Goal: Contribute content: Contribute content

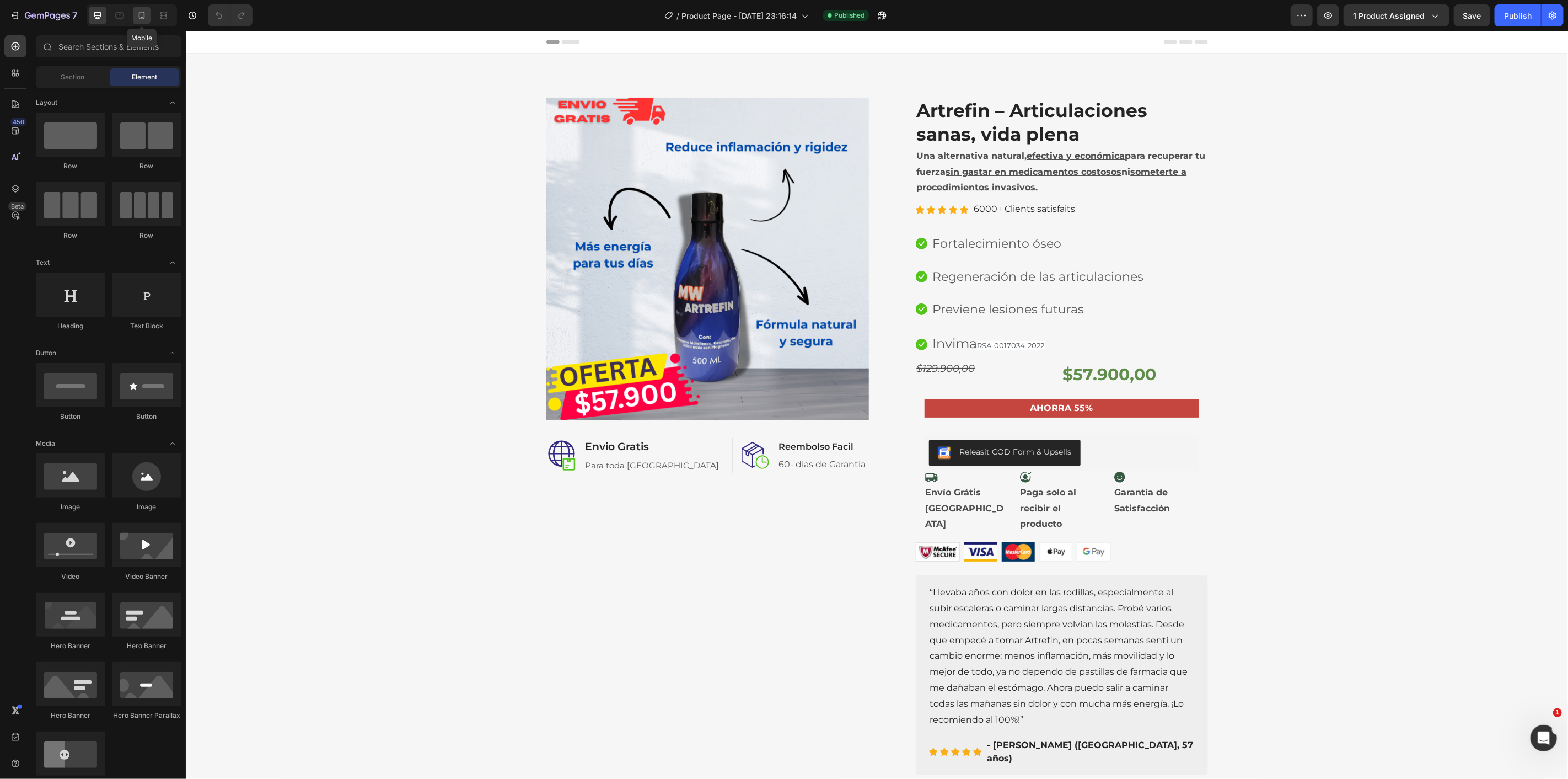
click at [145, 21] on div at bounding box center [141, 15] width 18 height 18
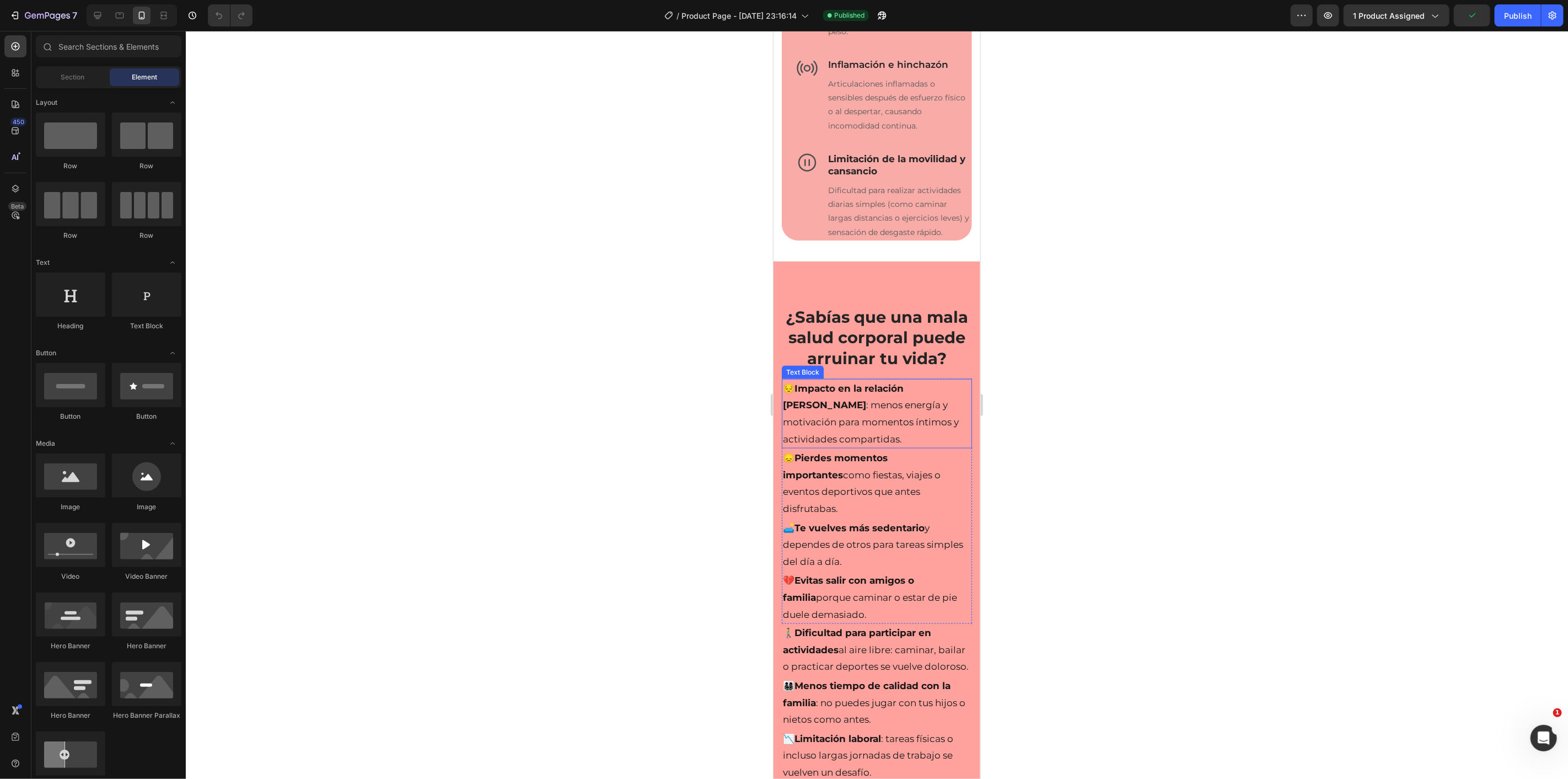
scroll to position [1103, 0]
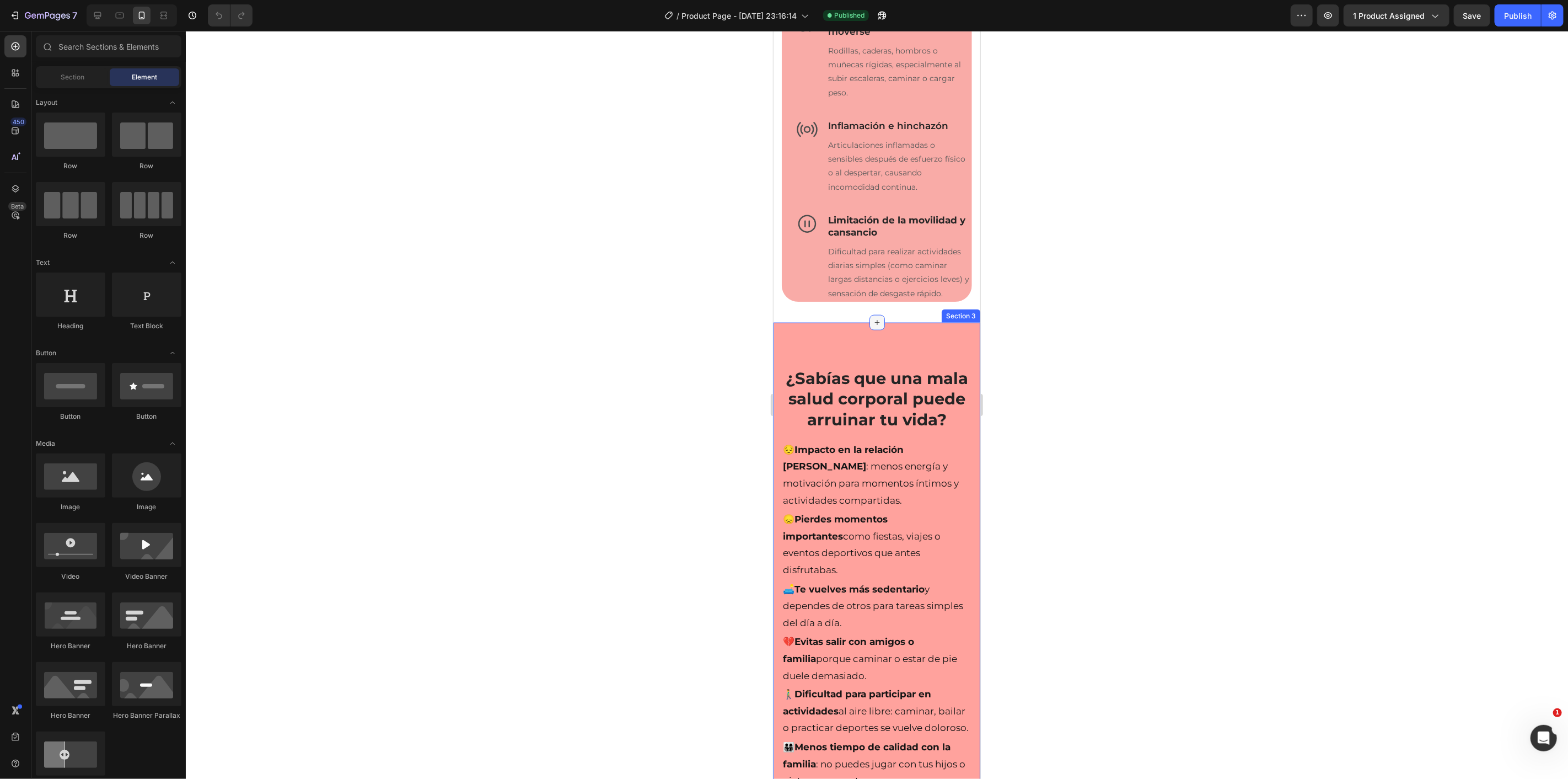
click at [874, 321] on icon at bounding box center [876, 322] width 9 height 9
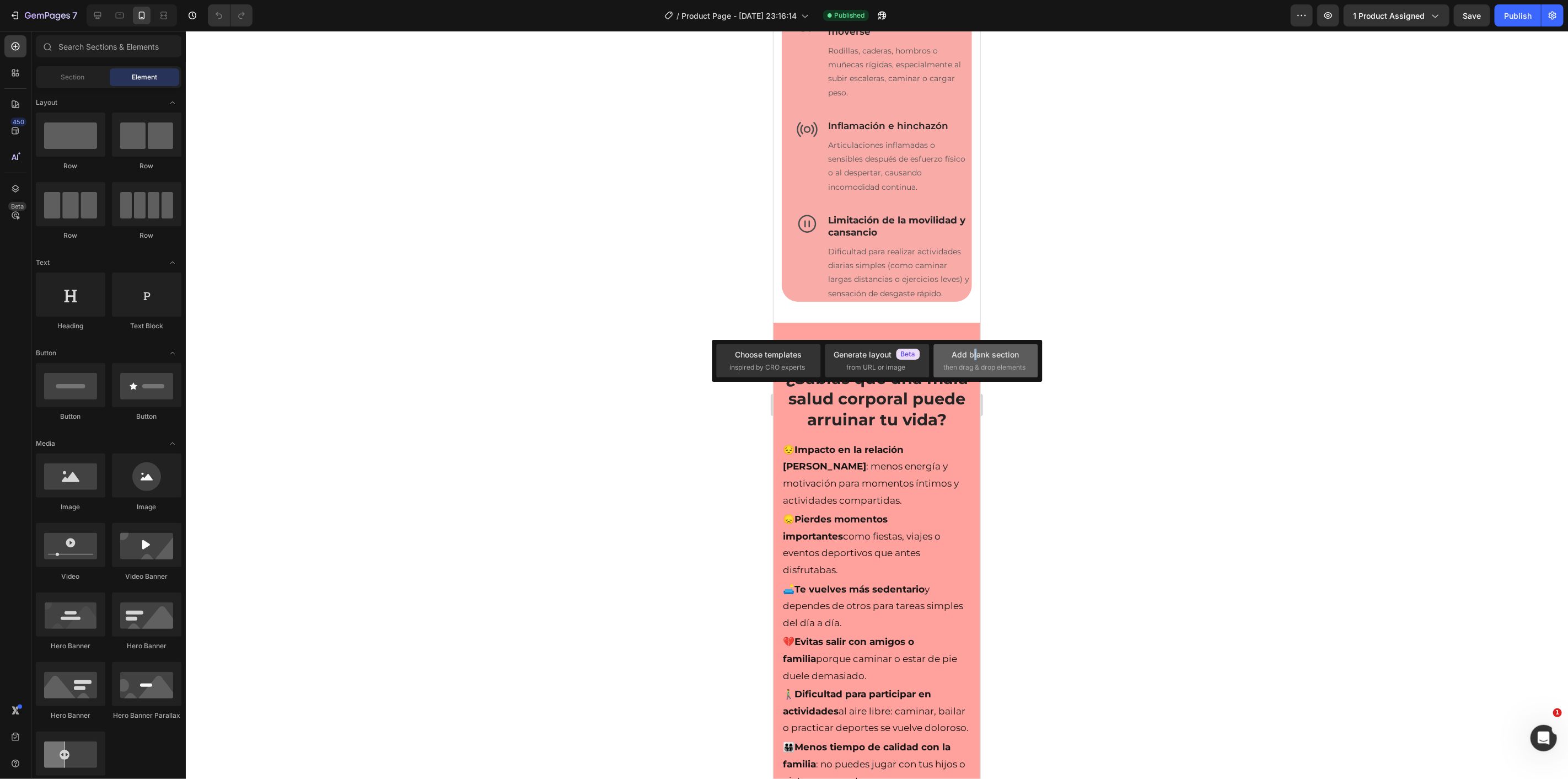
drag, startPoint x: 975, startPoint y: 355, endPoint x: 202, endPoint y: 324, distance: 773.6
click at [976, 355] on div "Add blank section" at bounding box center [986, 354] width 67 height 11
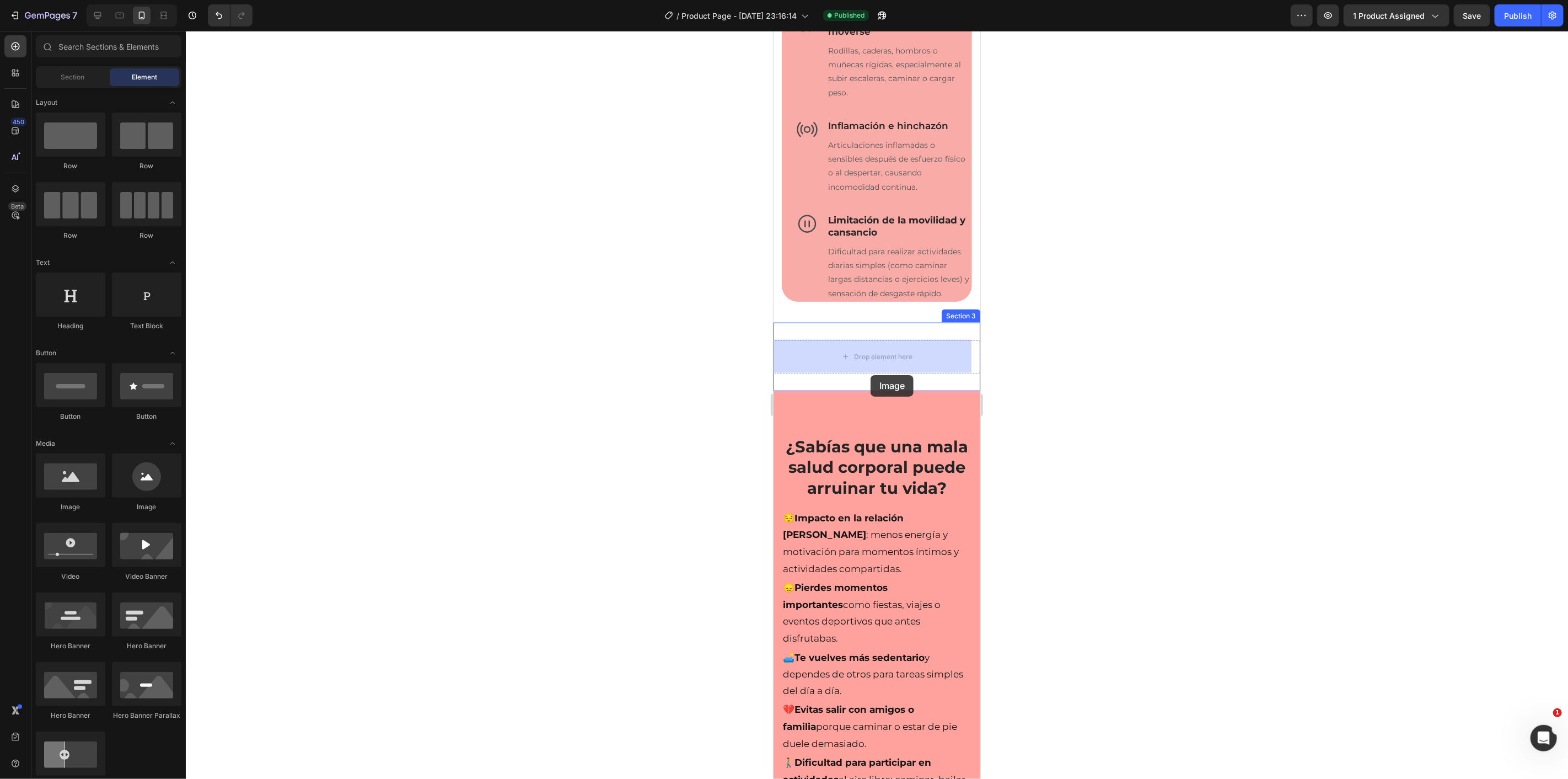
drag, startPoint x: 879, startPoint y: 500, endPoint x: 880, endPoint y: 356, distance: 144.0
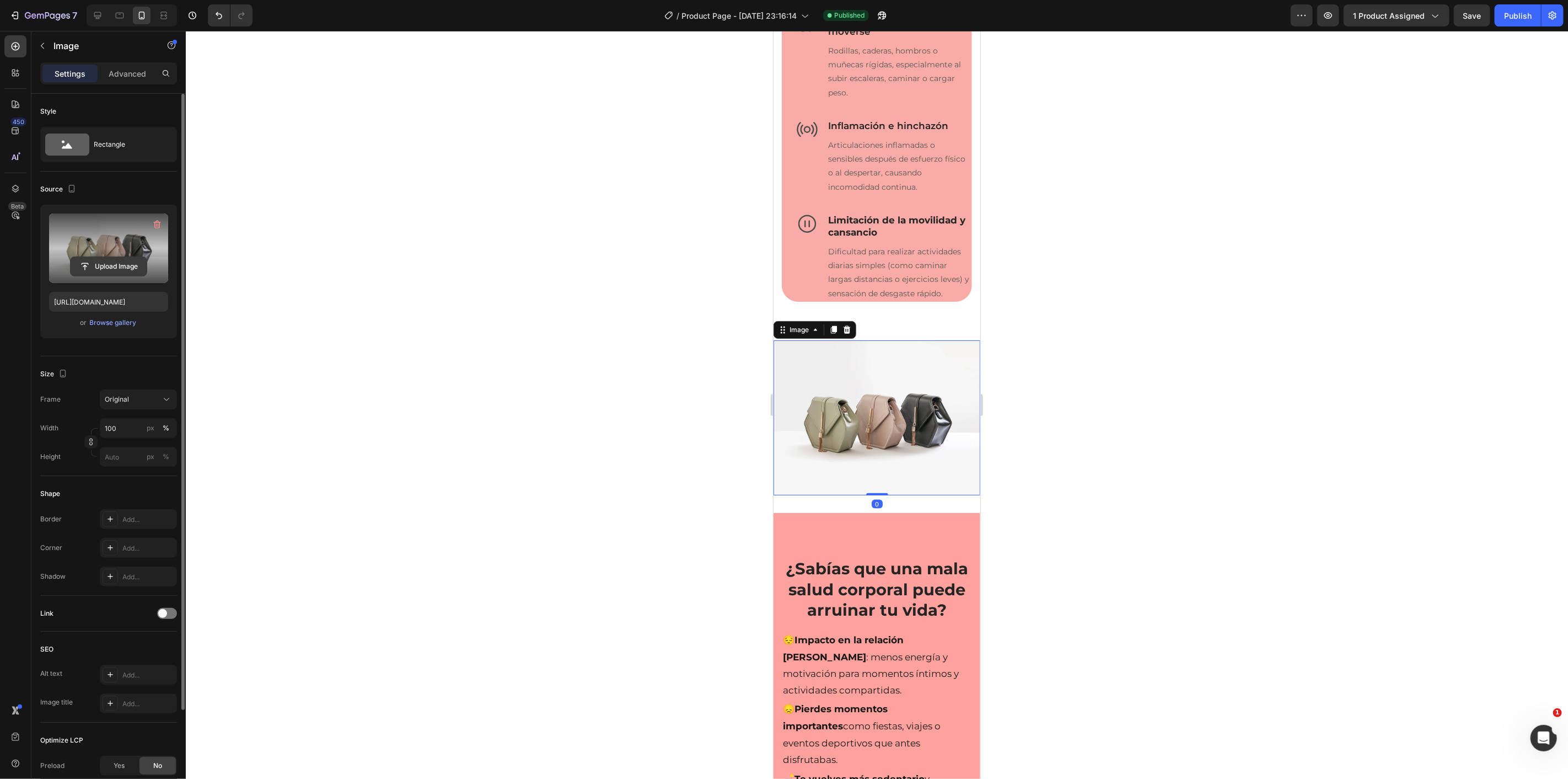
click at [102, 263] on input "file" at bounding box center [108, 266] width 76 height 19
click at [118, 267] on input "file" at bounding box center [108, 266] width 76 height 19
type input "[URL][DOMAIN_NAME]"
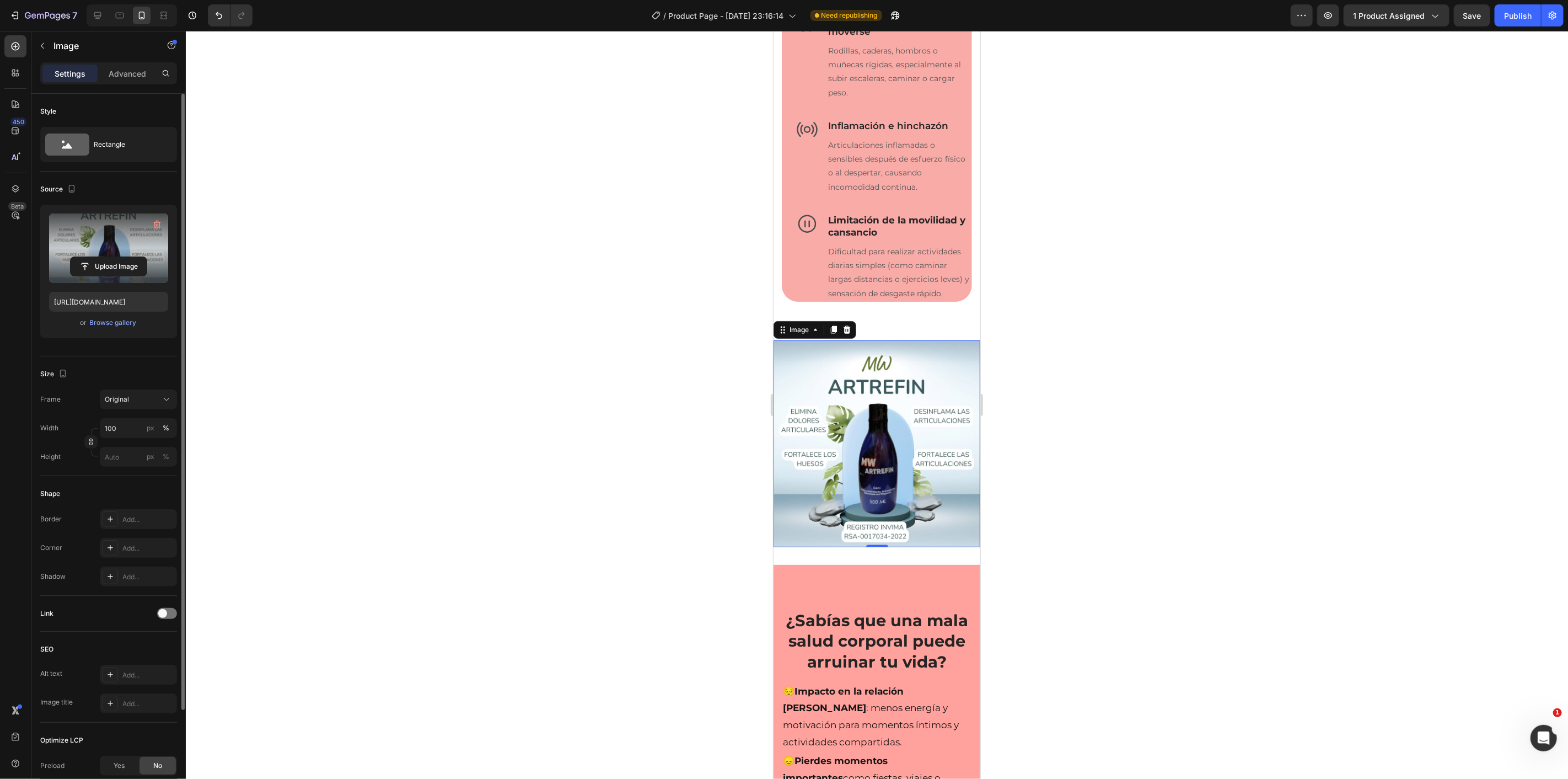
click at [725, 362] on div at bounding box center [876, 404] width 1382 height 747
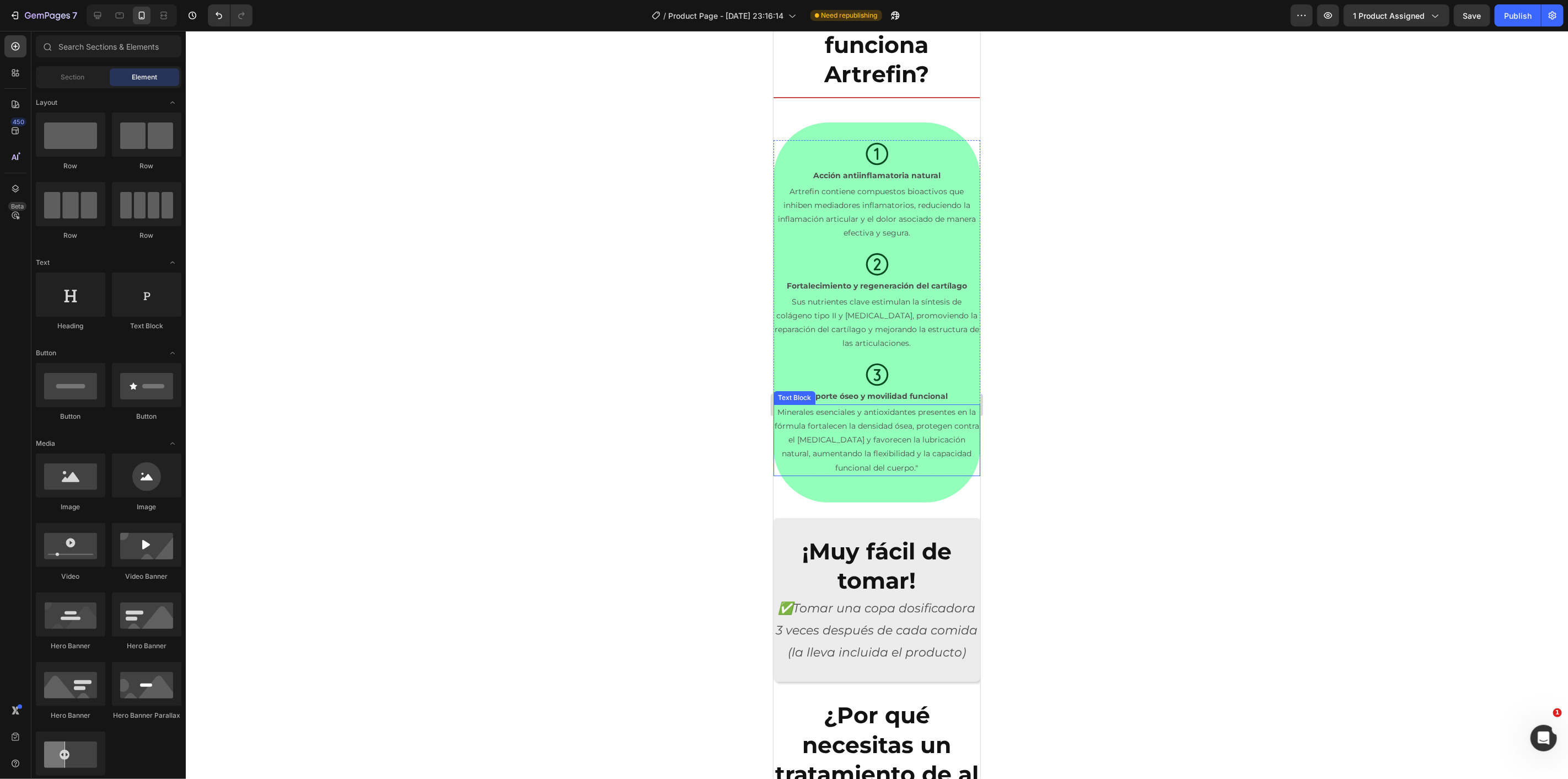
scroll to position [3247, 0]
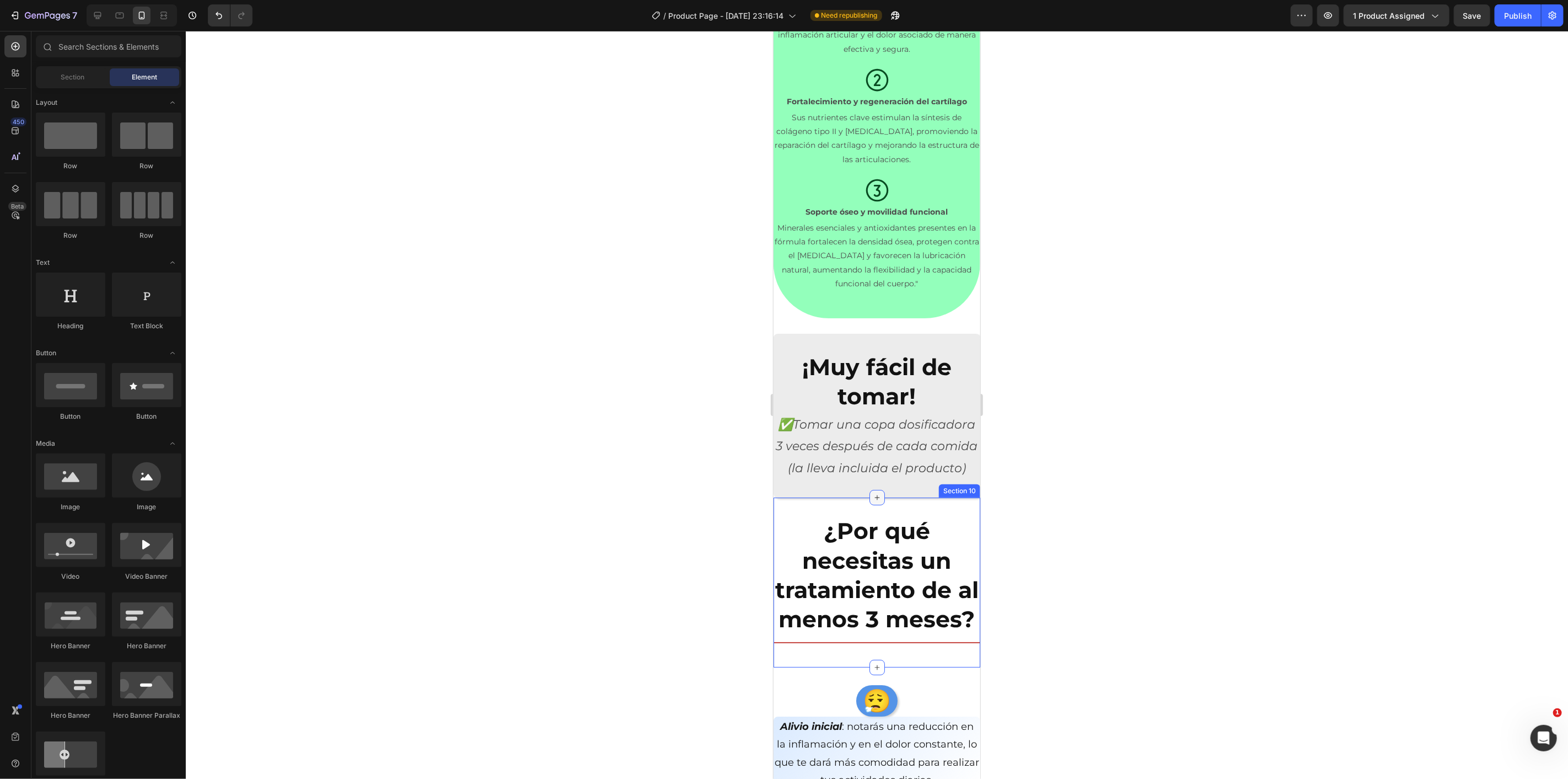
click at [877, 504] on div at bounding box center [876, 496] width 15 height 15
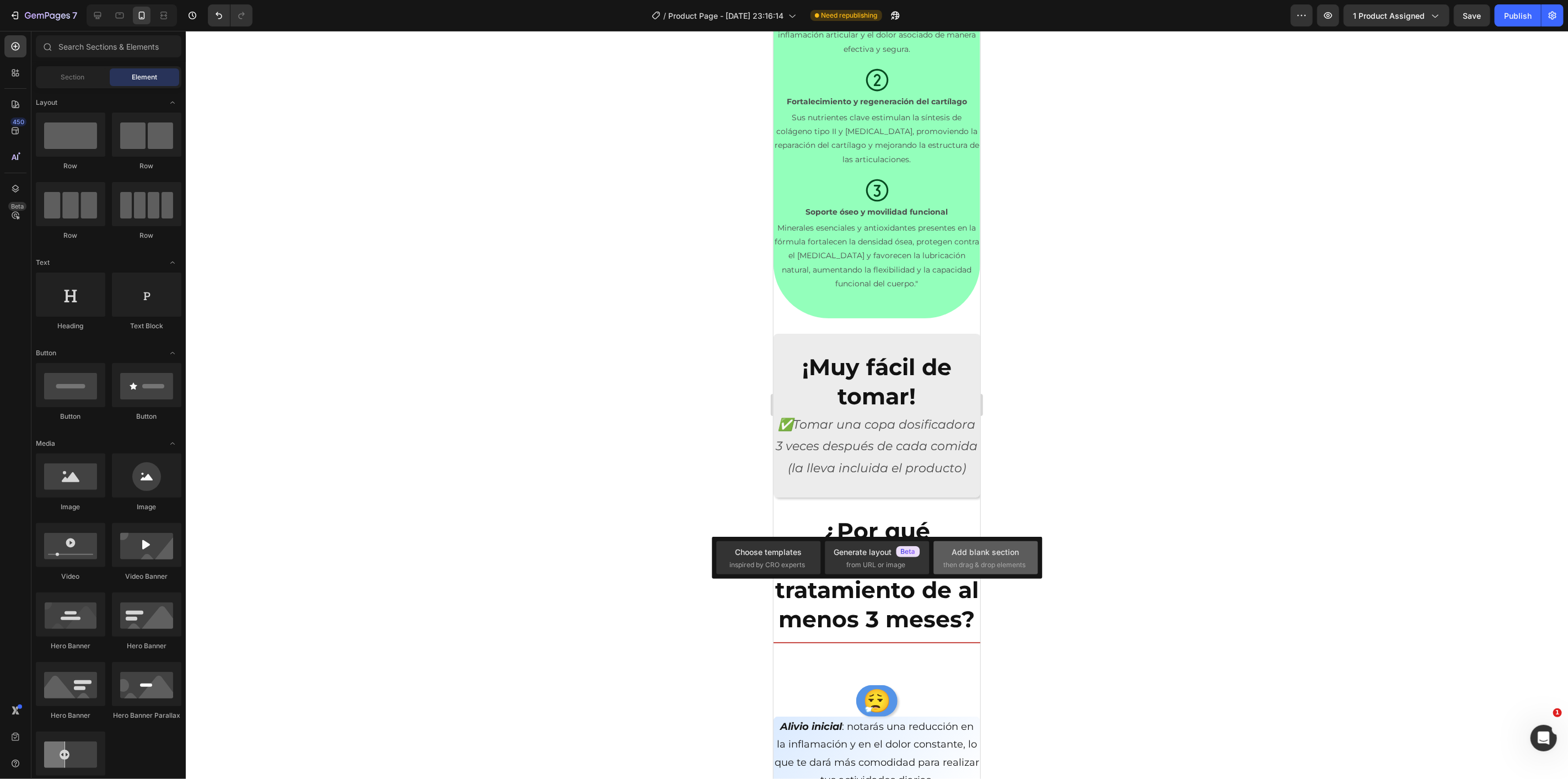
click at [973, 558] on div "Add blank section then drag & drop elements" at bounding box center [986, 558] width 84 height 23
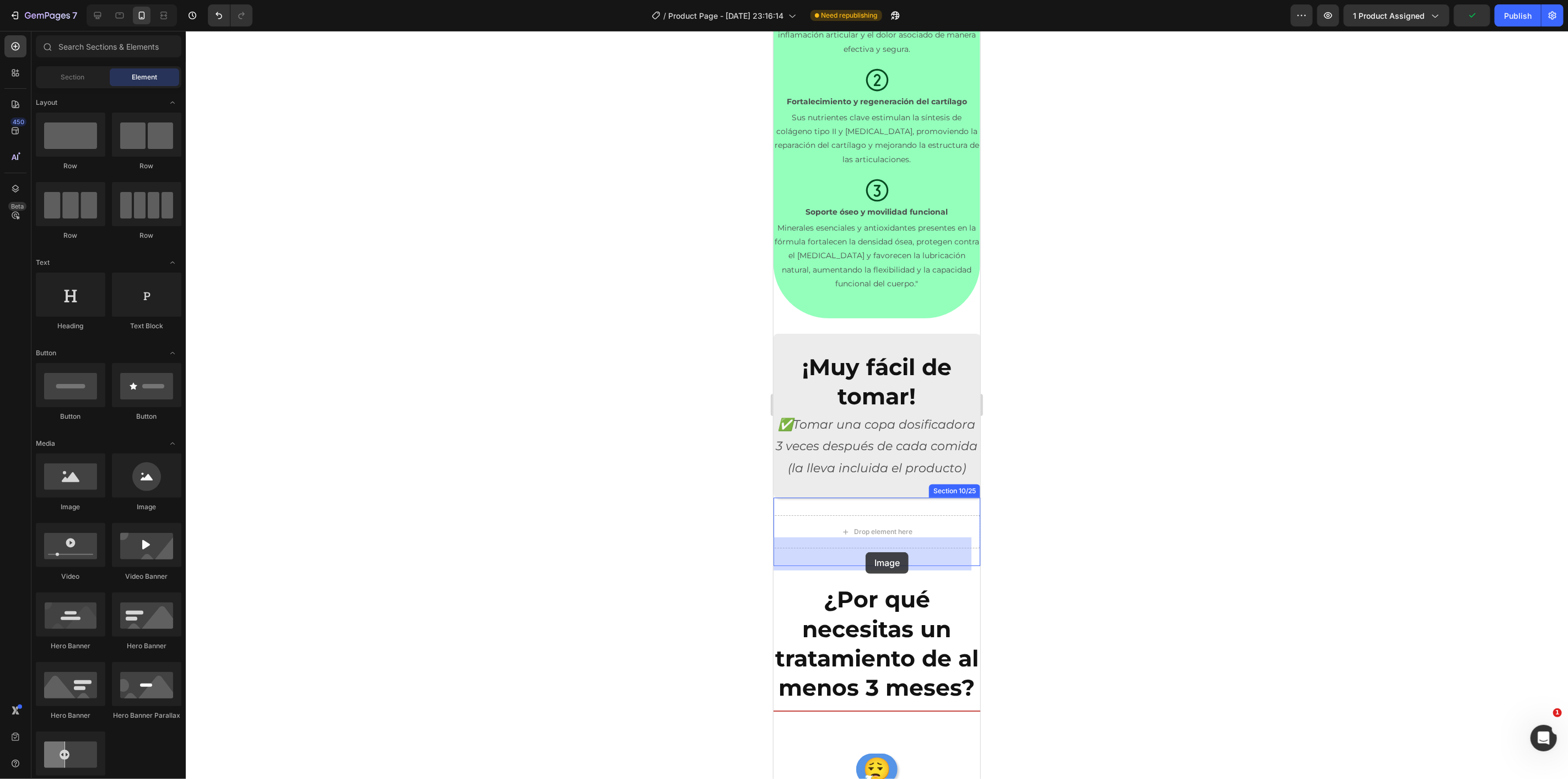
drag, startPoint x: 843, startPoint y: 512, endPoint x: 868, endPoint y: 553, distance: 48.0
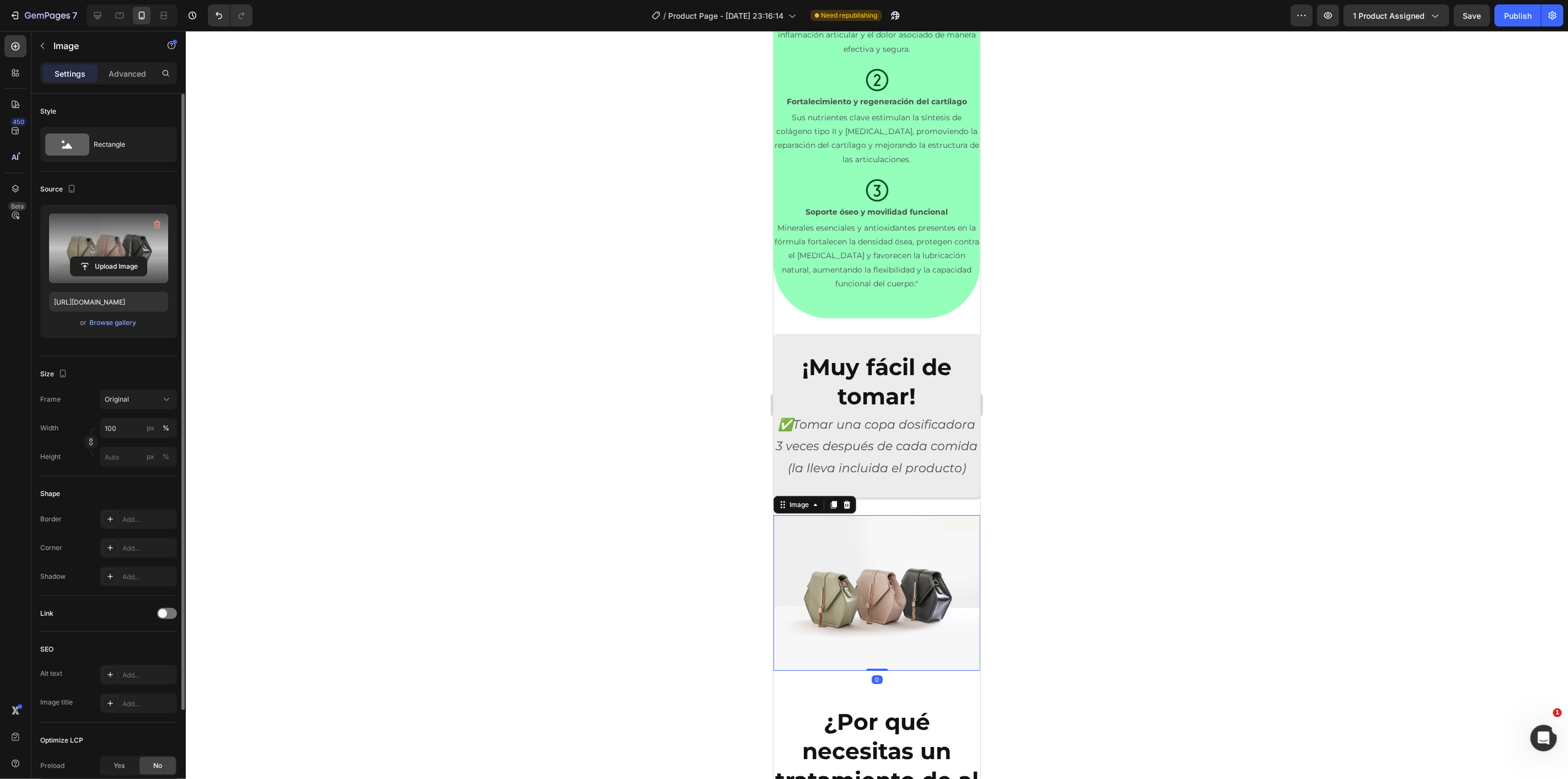
click at [124, 254] on label at bounding box center [108, 248] width 119 height 69
click at [124, 257] on input "file" at bounding box center [108, 266] width 76 height 19
type input "[URL][DOMAIN_NAME]"
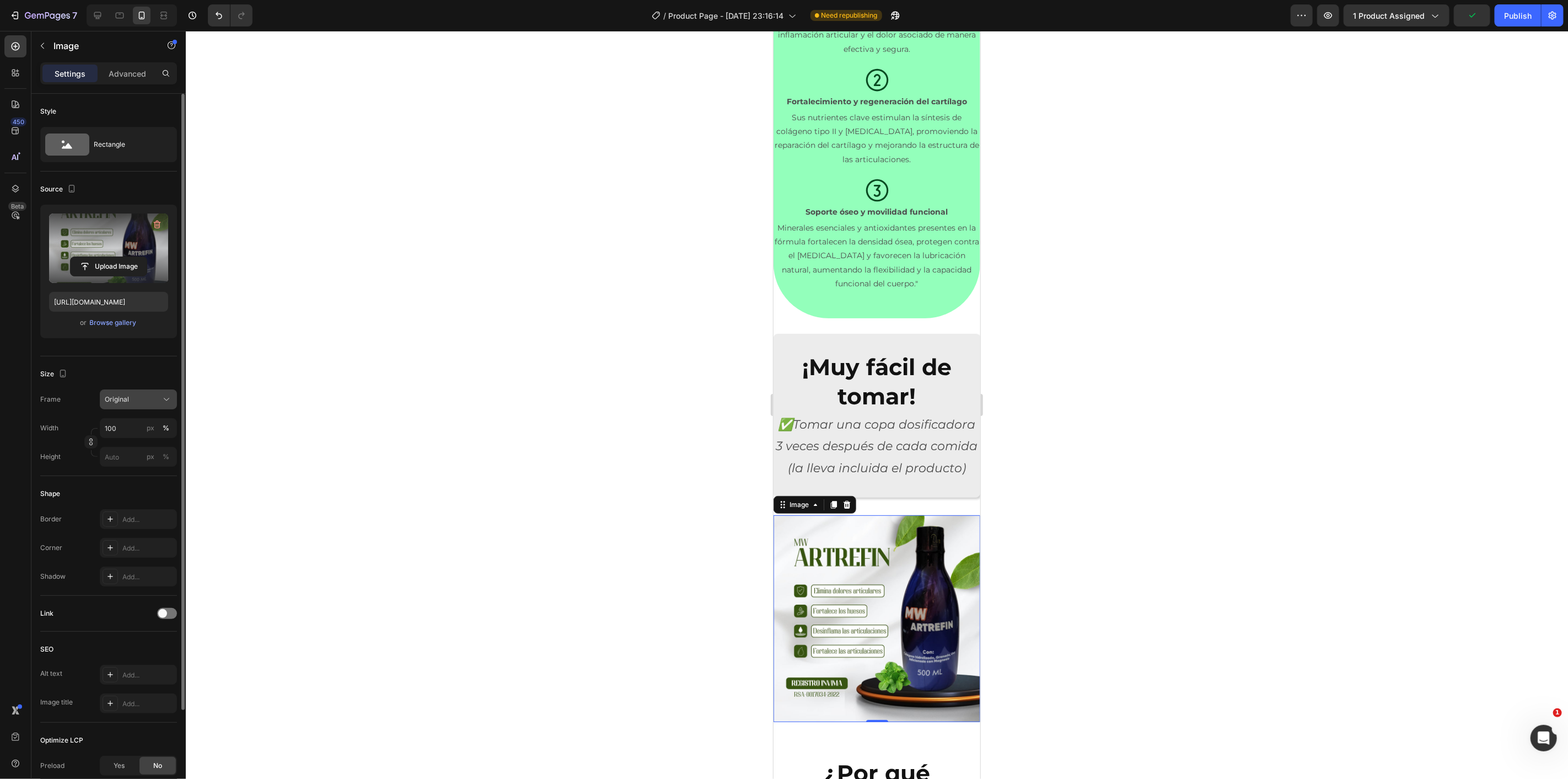
click at [144, 406] on button "Original" at bounding box center [139, 399] width 78 height 20
click at [139, 512] on div "Custom" at bounding box center [136, 508] width 64 height 10
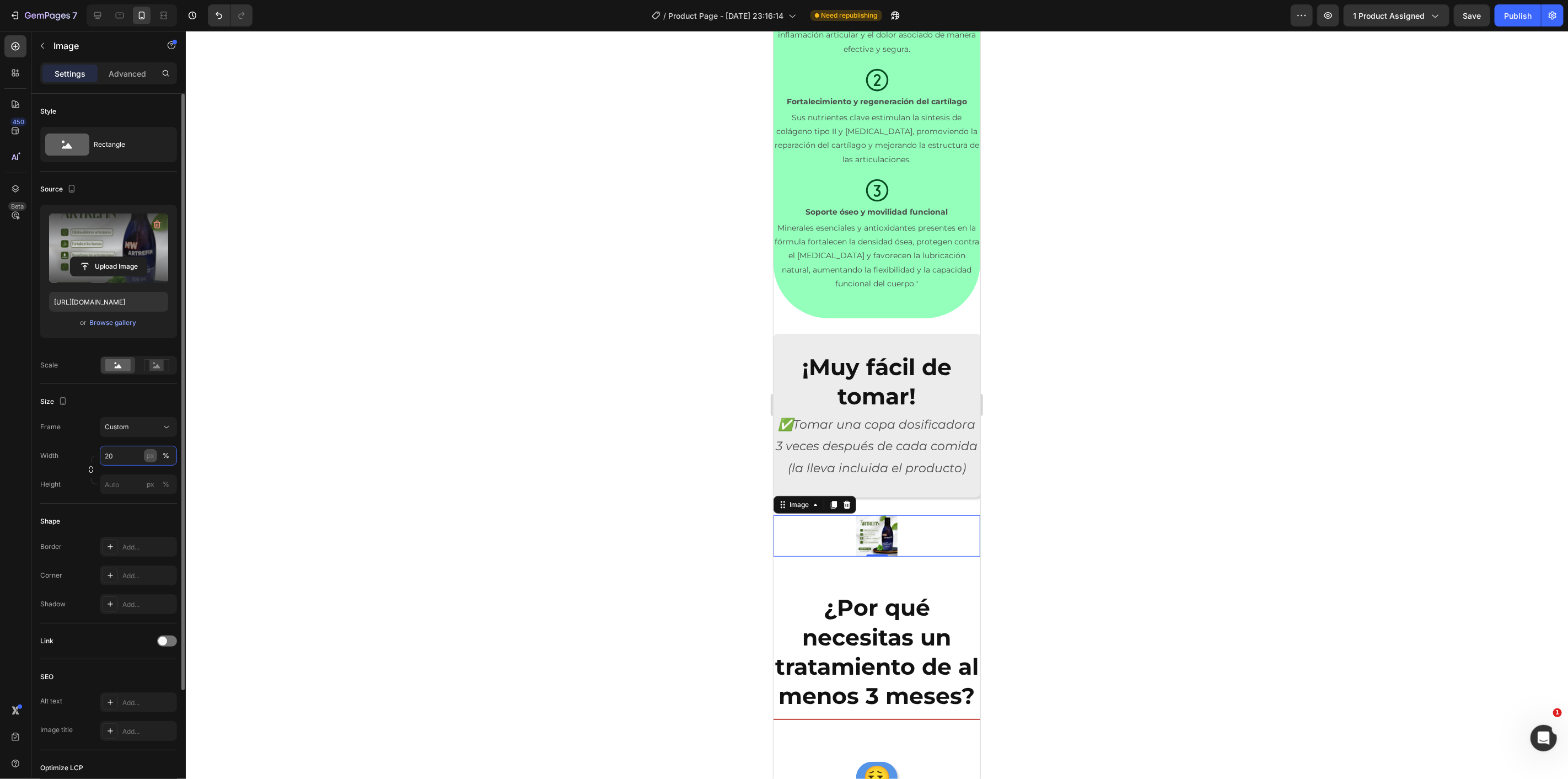
type input "2"
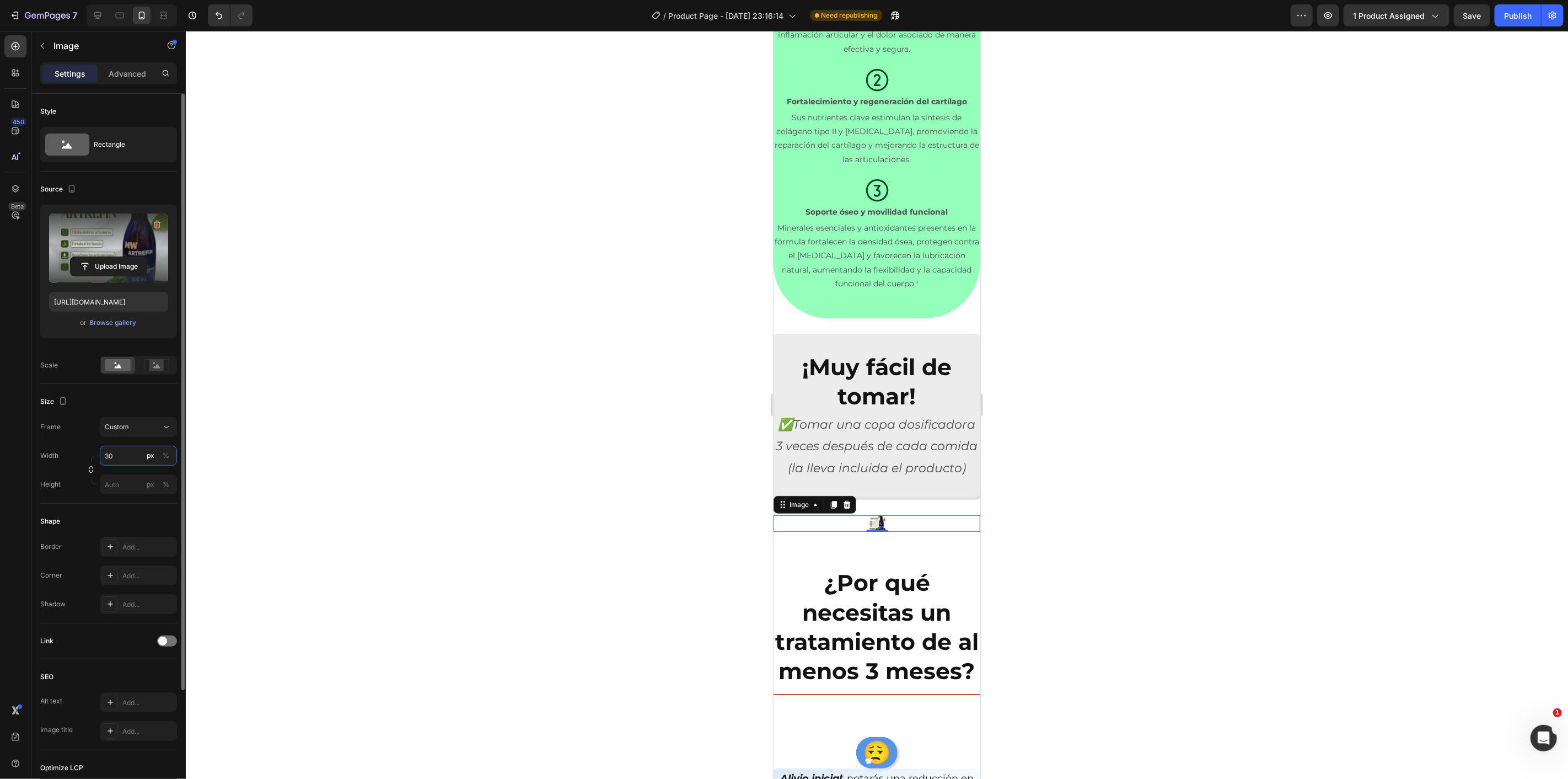
type input "3"
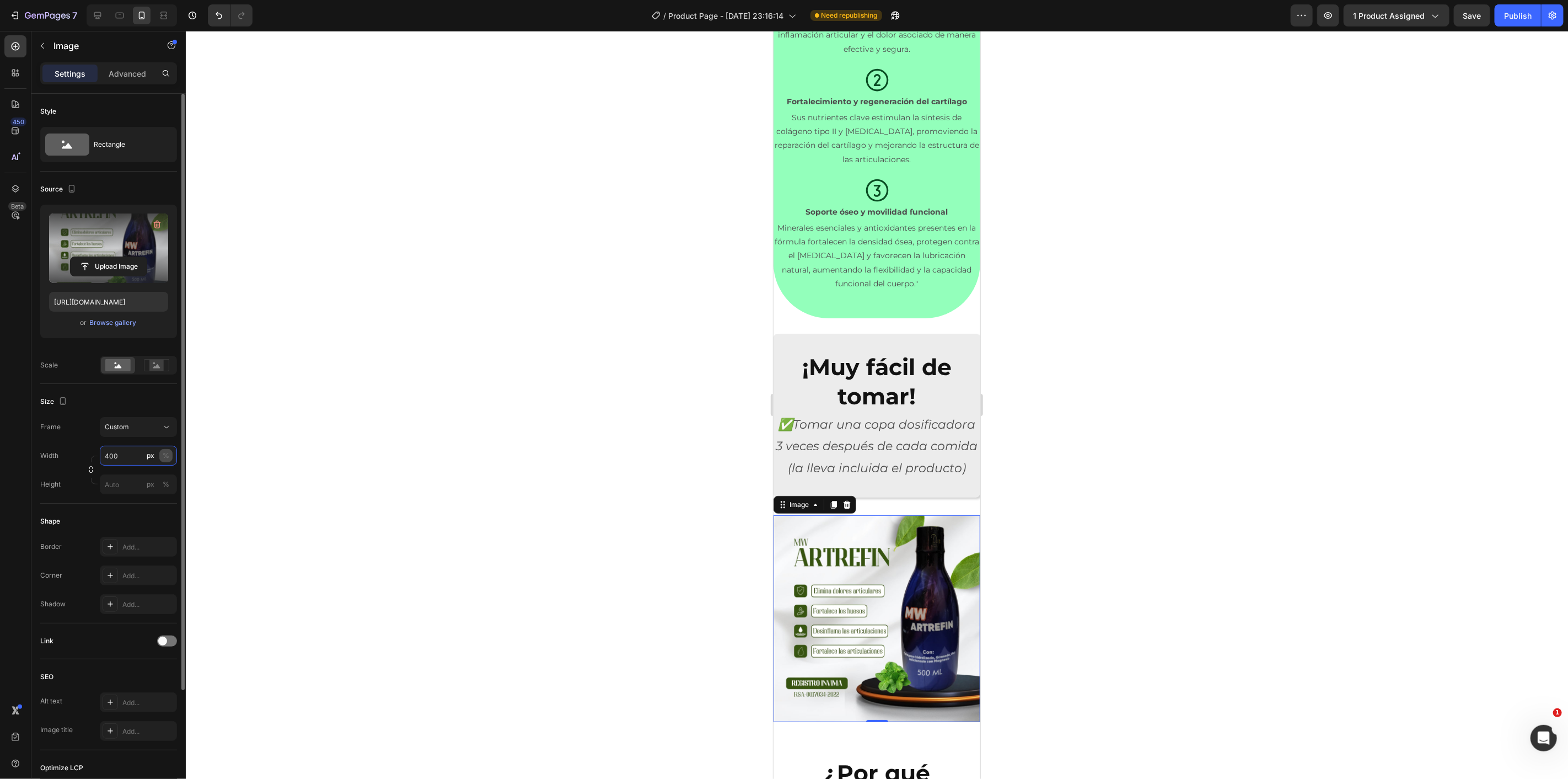
type input "400"
click at [163, 453] on div "%" at bounding box center [166, 456] width 6 height 10
click at [166, 436] on button "Custom" at bounding box center [139, 427] width 78 height 20
click at [147, 509] on div "Original" at bounding box center [128, 516] width 88 height 20
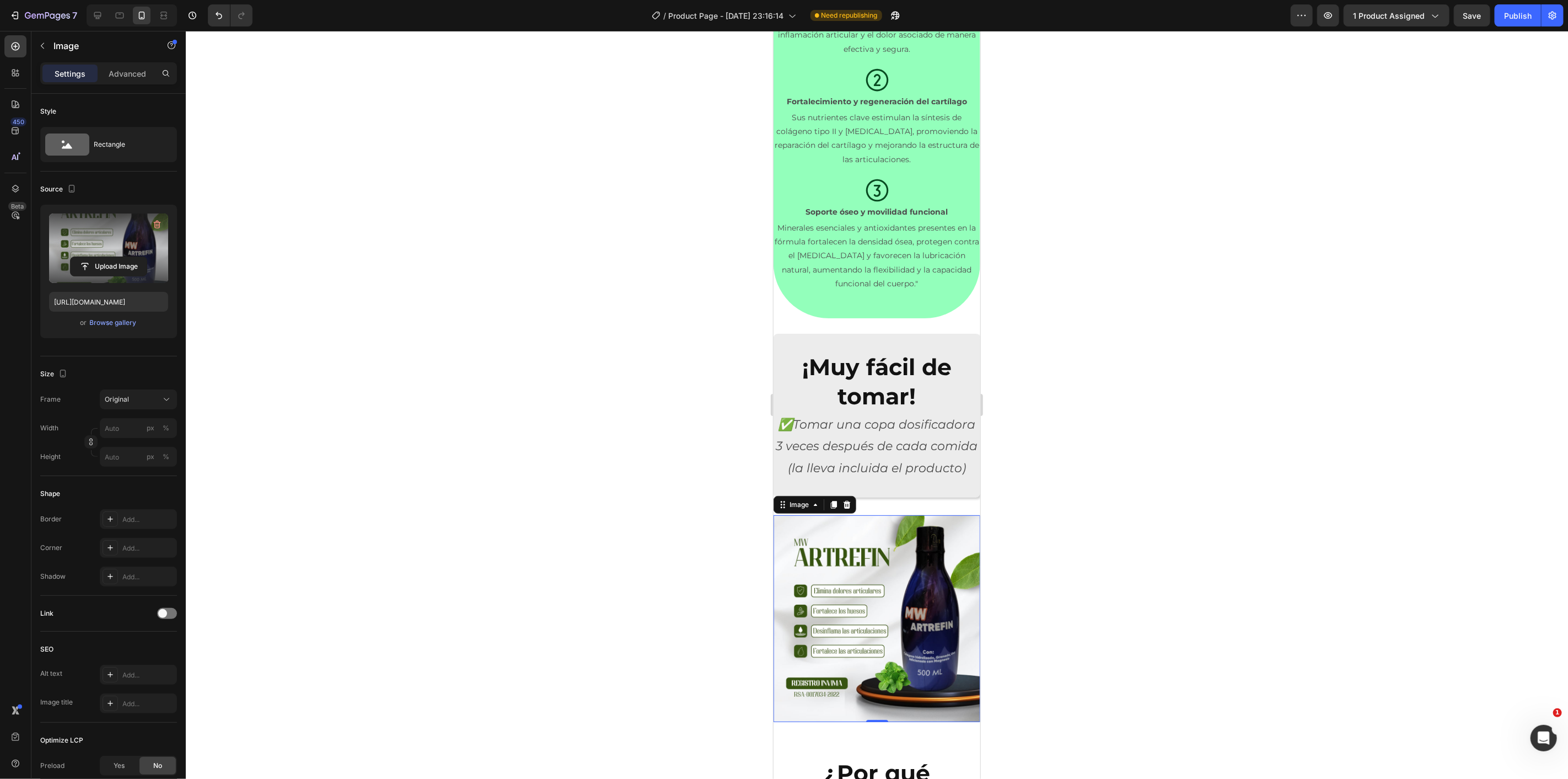
click at [593, 546] on div at bounding box center [876, 404] width 1382 height 747
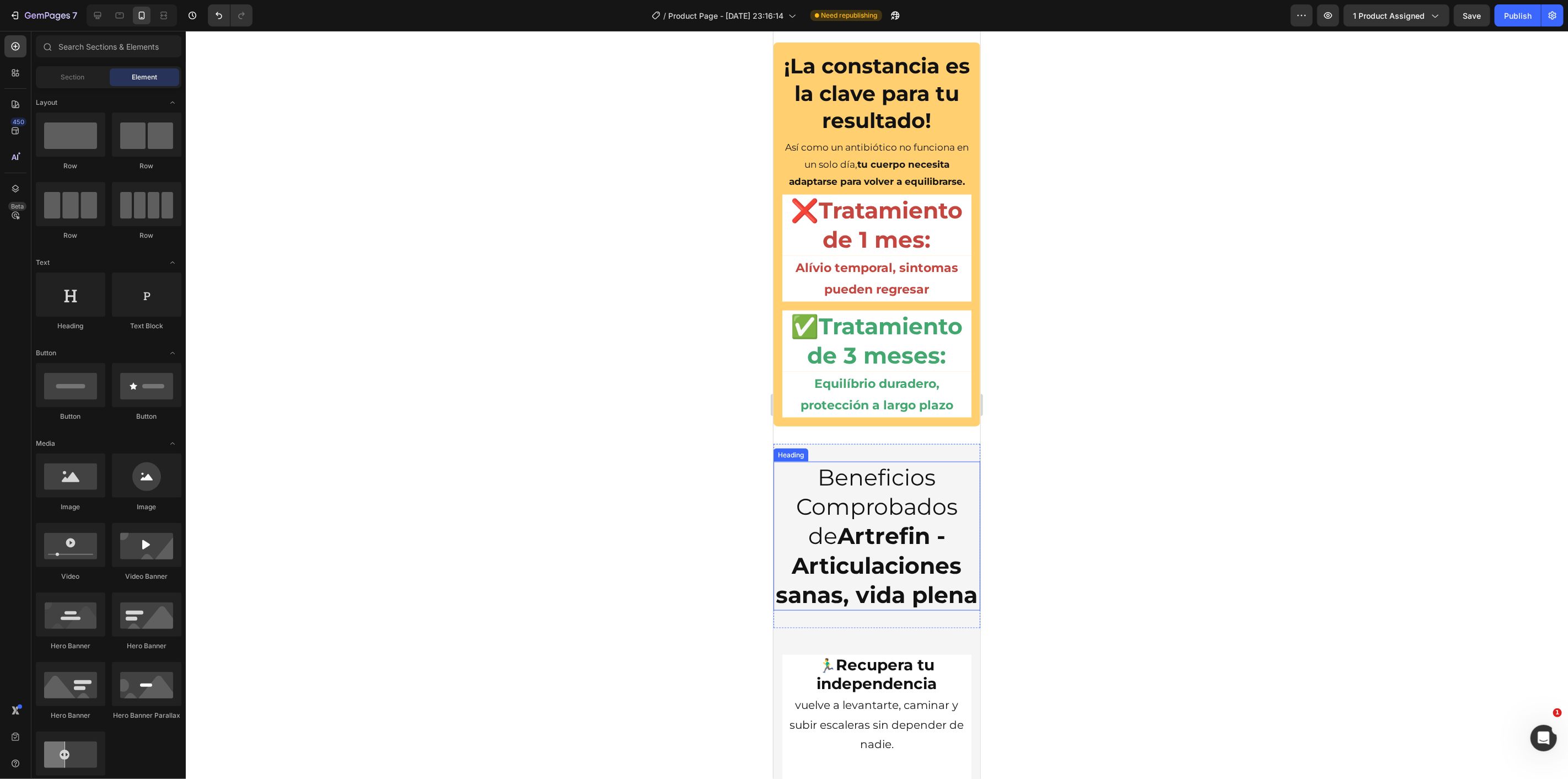
scroll to position [4902, 0]
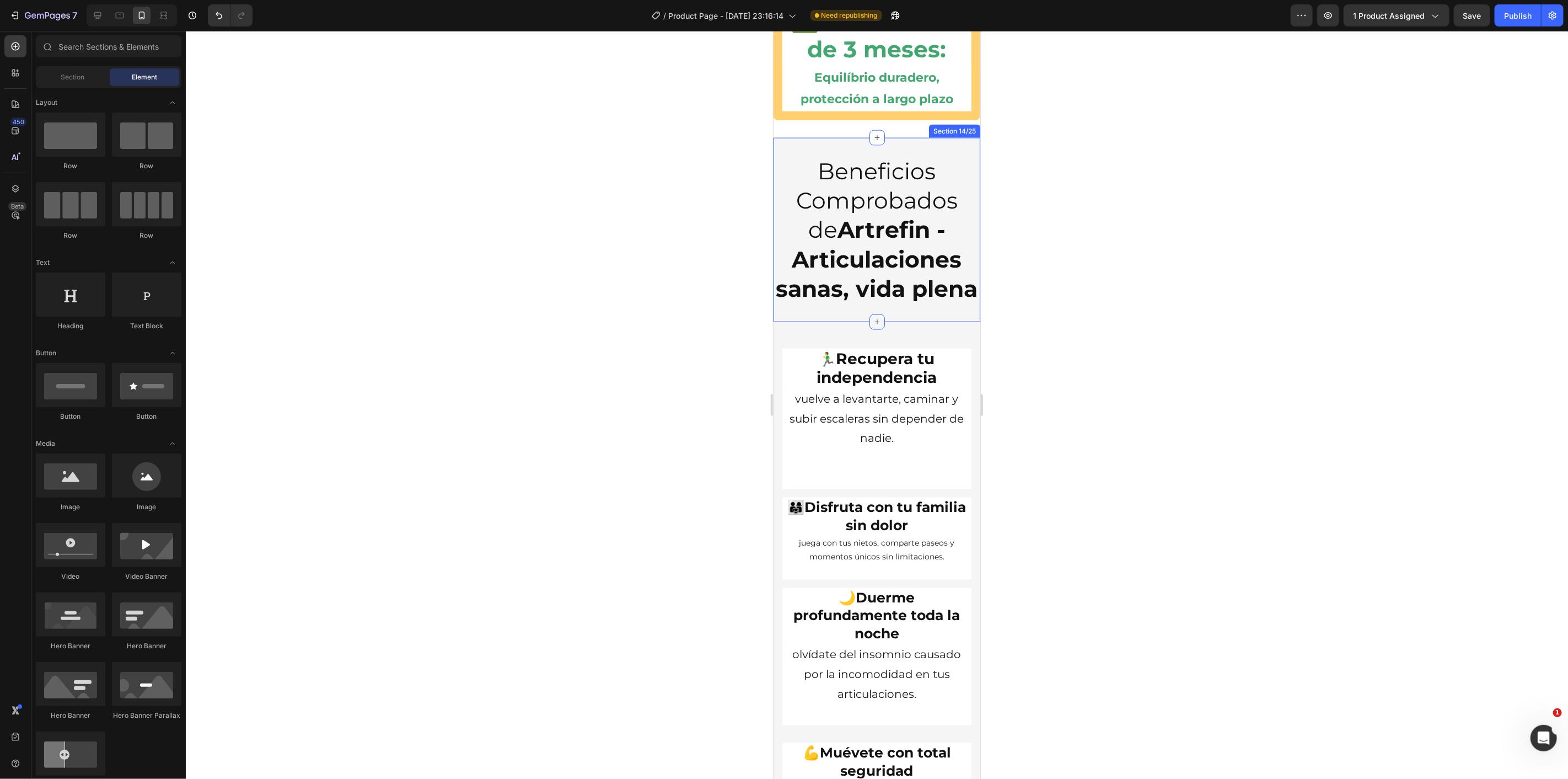
click at [875, 326] on icon at bounding box center [876, 321] width 9 height 9
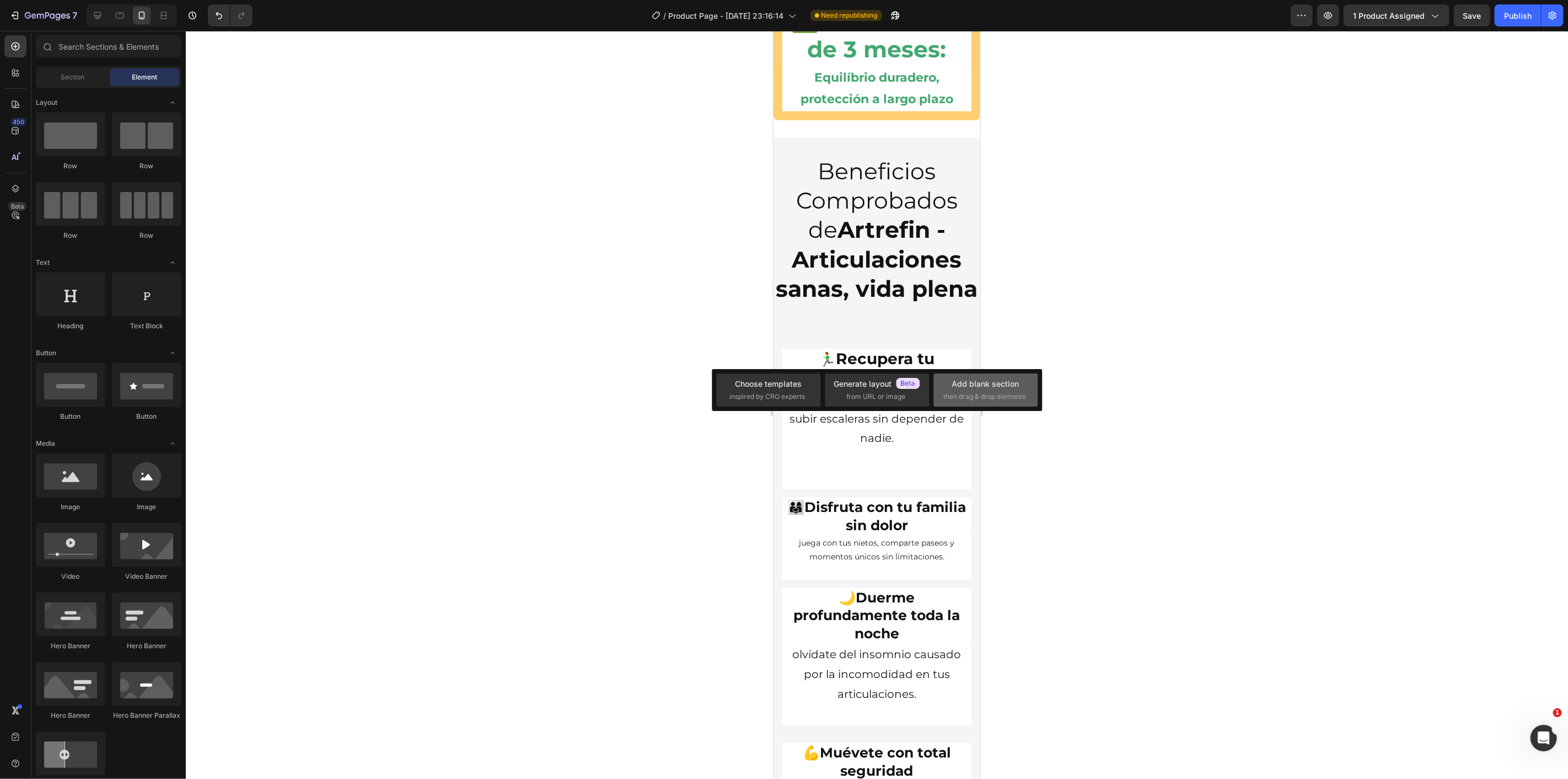
click at [961, 388] on div "Add blank section" at bounding box center [986, 383] width 67 height 11
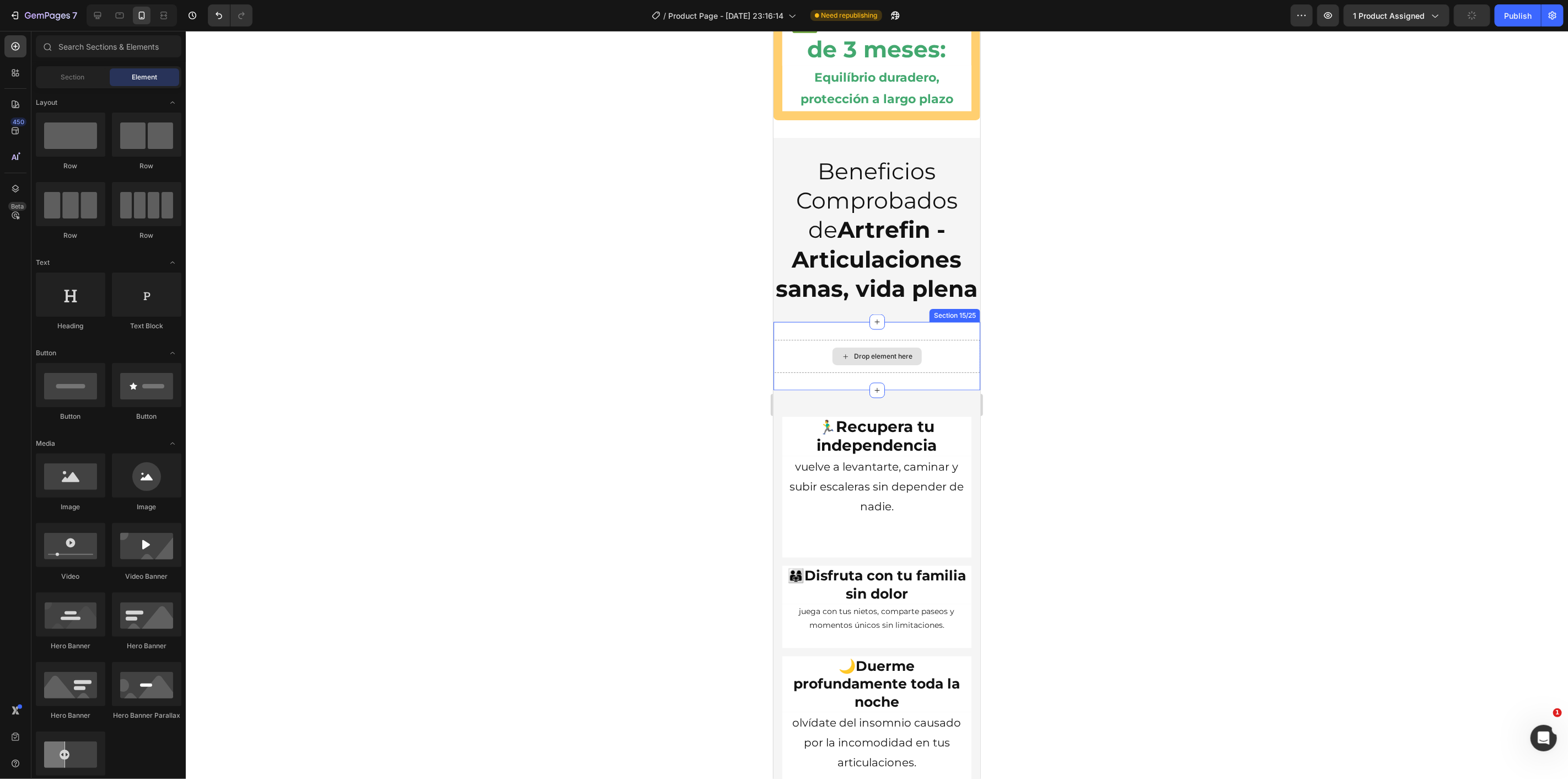
click at [893, 360] on div "Drop element here" at bounding box center [883, 356] width 58 height 9
drag, startPoint x: 894, startPoint y: 499, endPoint x: 890, endPoint y: 381, distance: 118.1
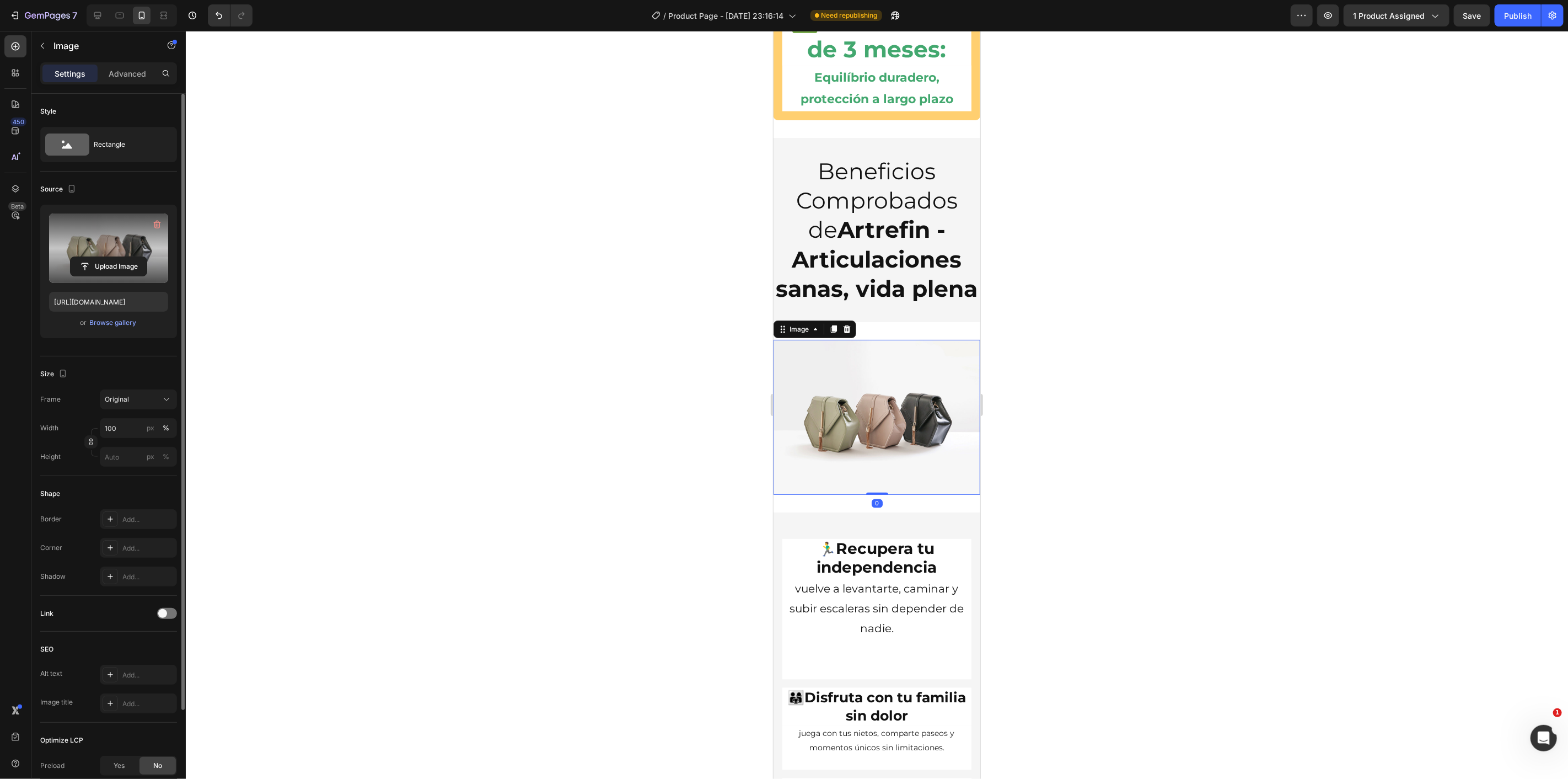
click at [111, 252] on label at bounding box center [108, 248] width 119 height 69
click at [111, 257] on input "file" at bounding box center [108, 266] width 76 height 19
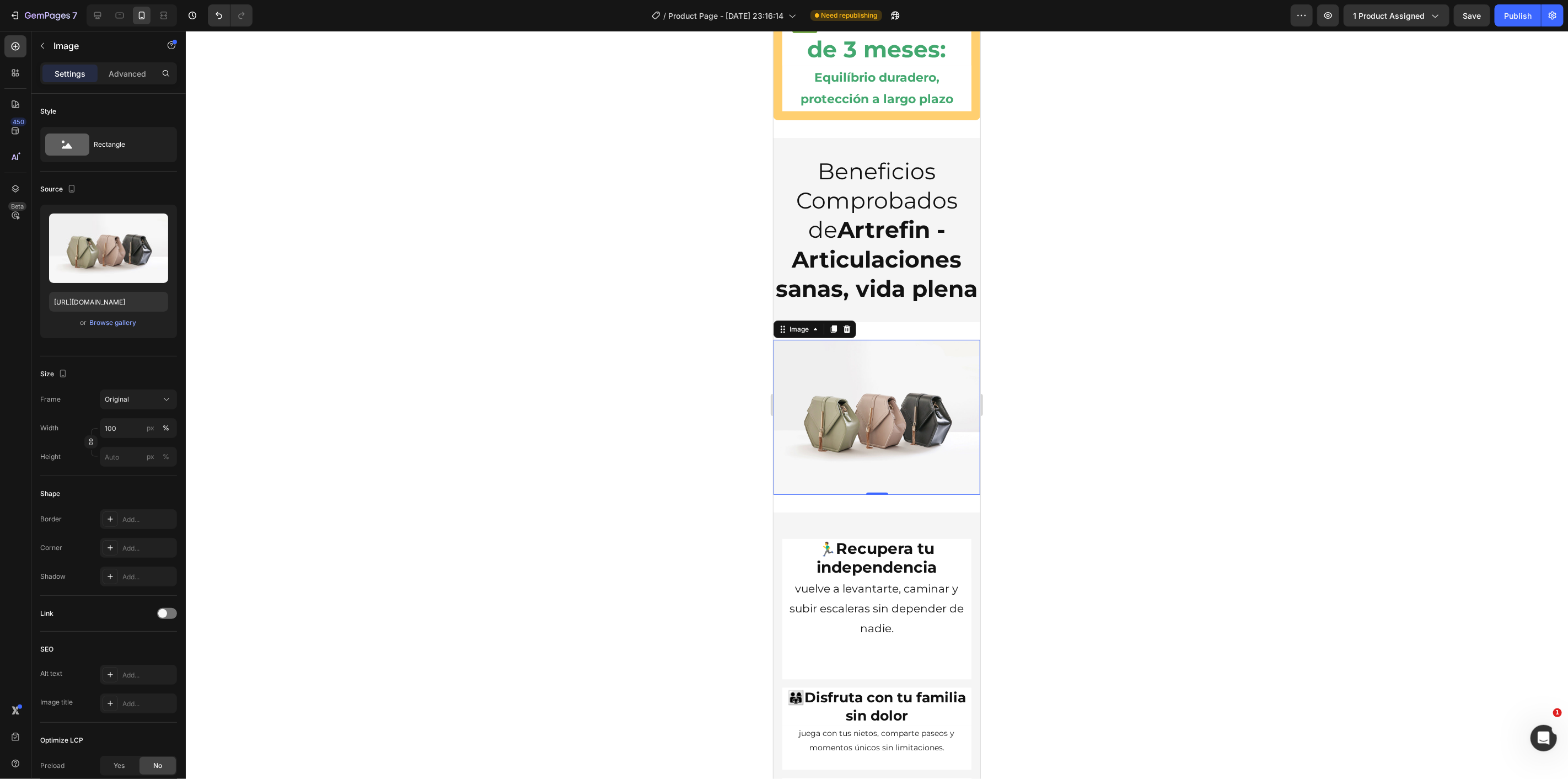
click at [670, 442] on div at bounding box center [876, 404] width 1382 height 747
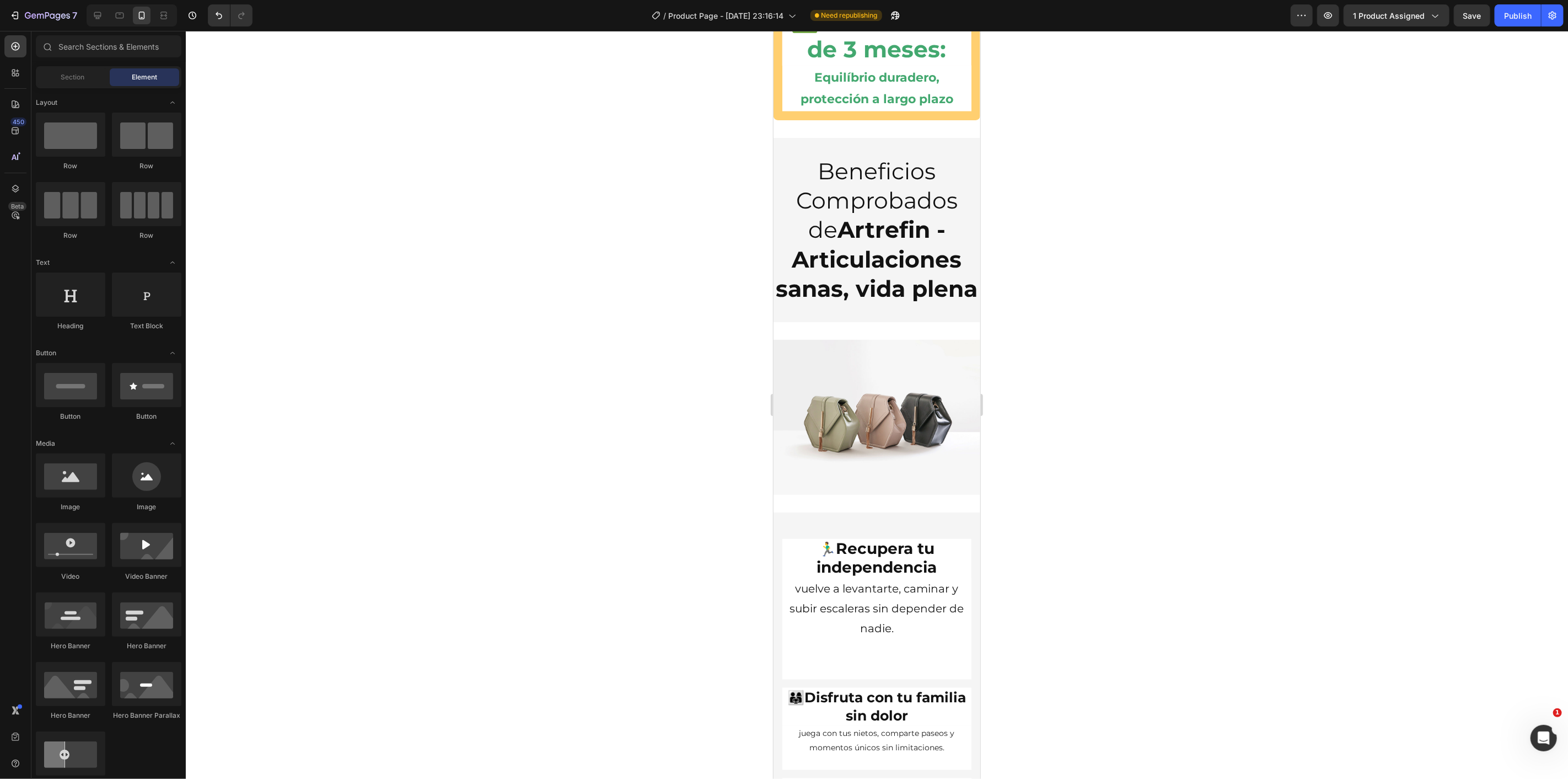
click at [872, 422] on img at bounding box center [876, 417] width 207 height 155
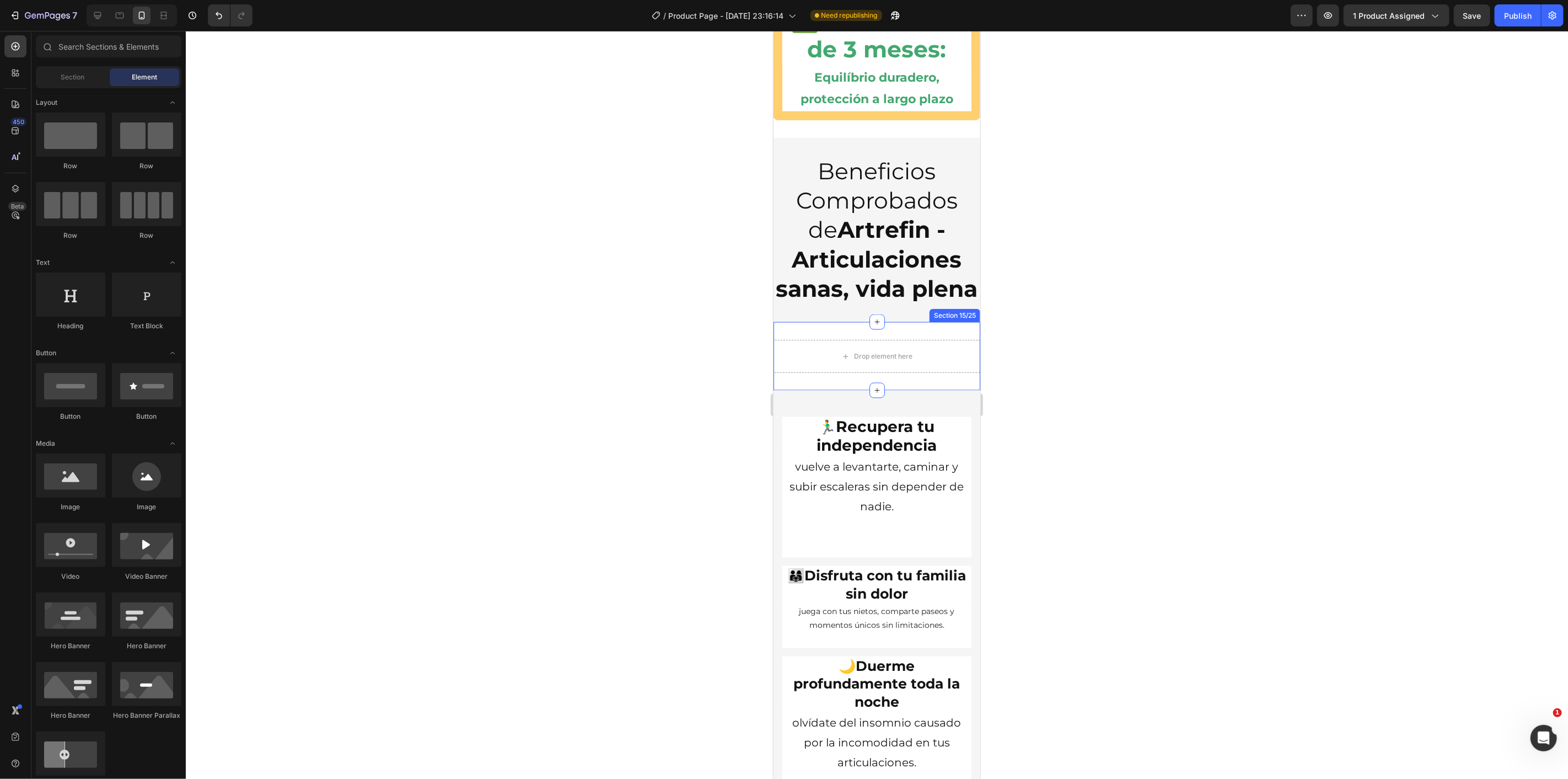
click at [945, 390] on div "Drop element here Section 15/25" at bounding box center [876, 356] width 207 height 69
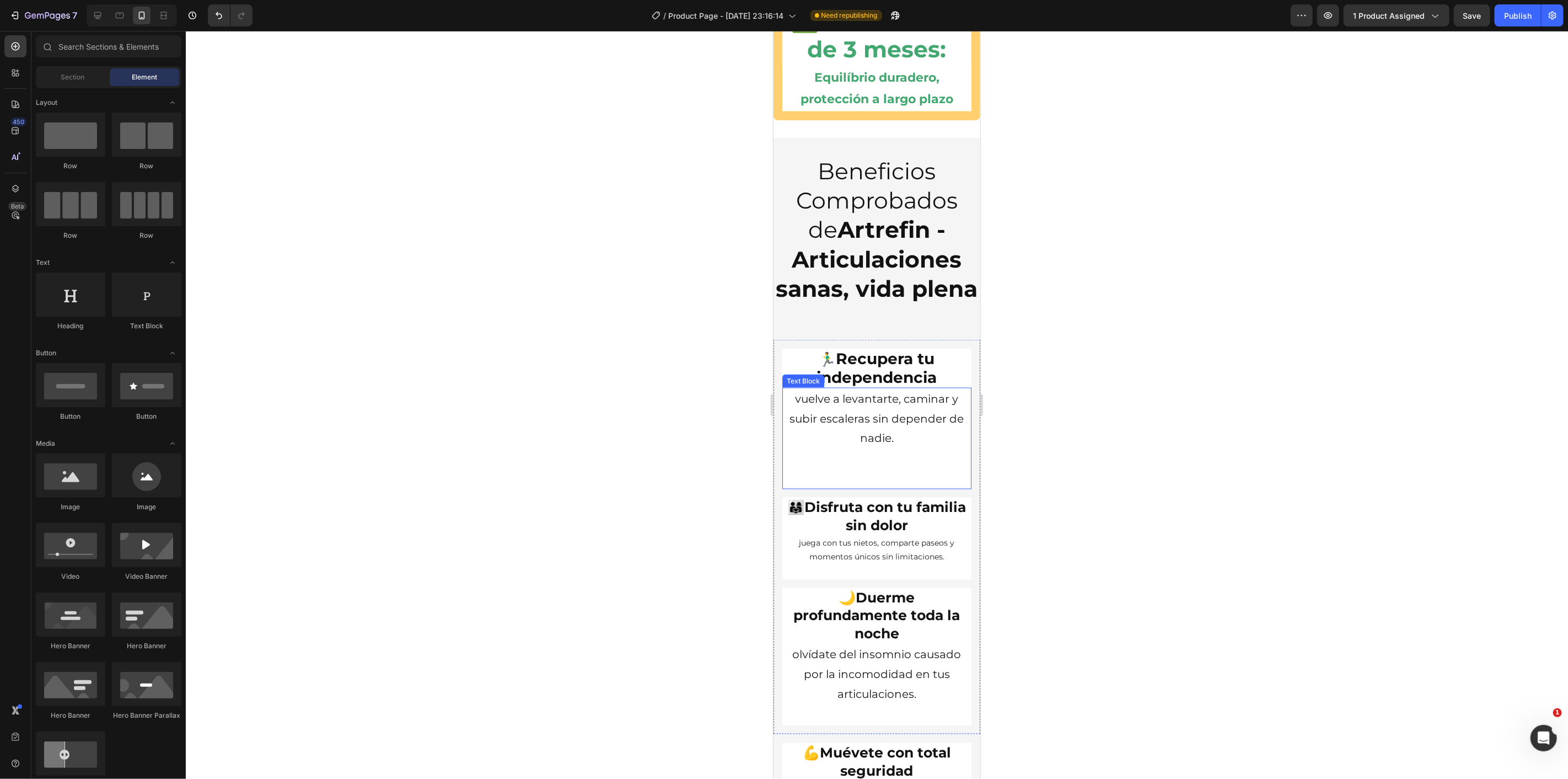
scroll to position [4718, 0]
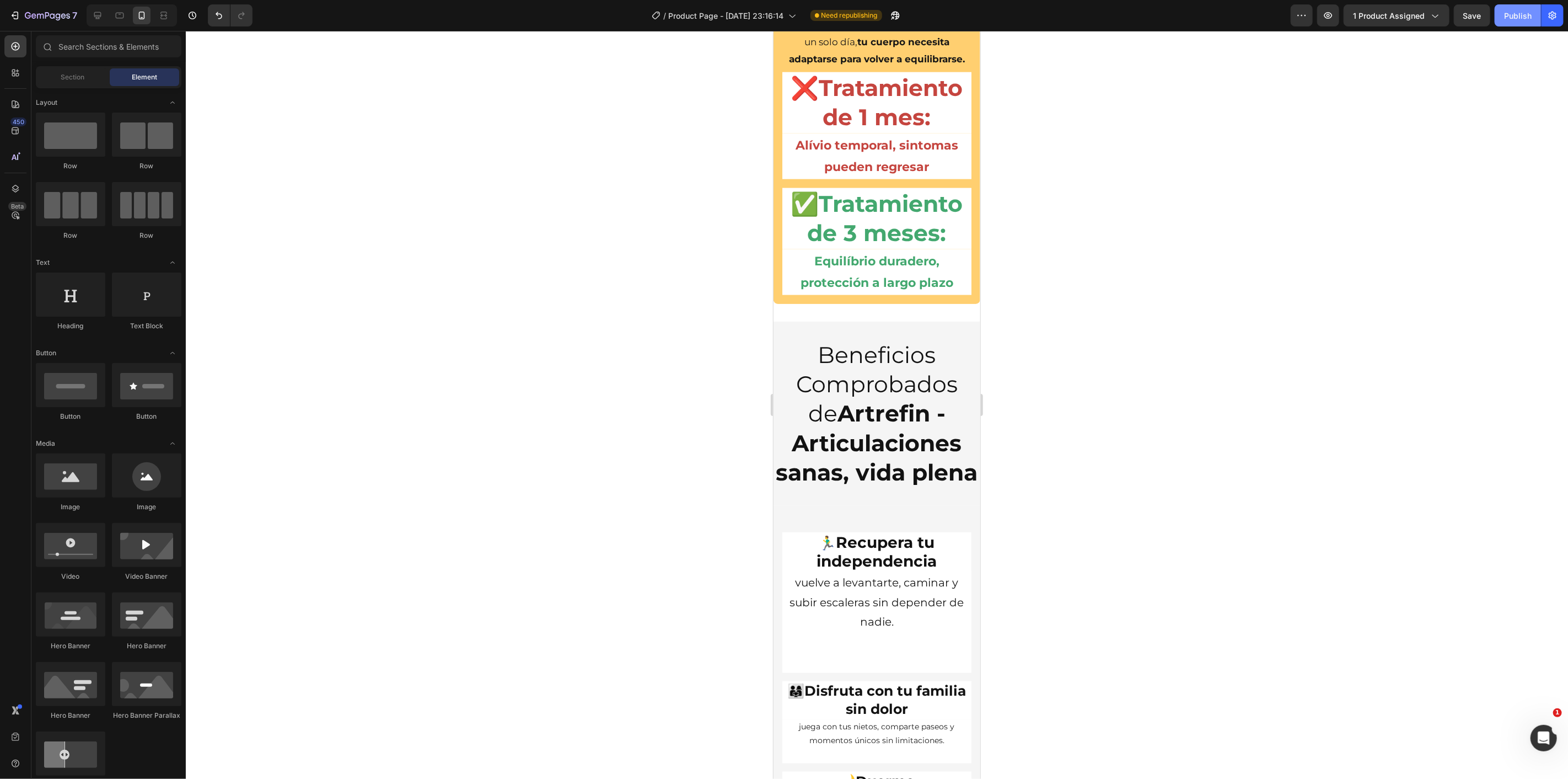
click at [1510, 18] on div "Publish" at bounding box center [1518, 15] width 27 height 11
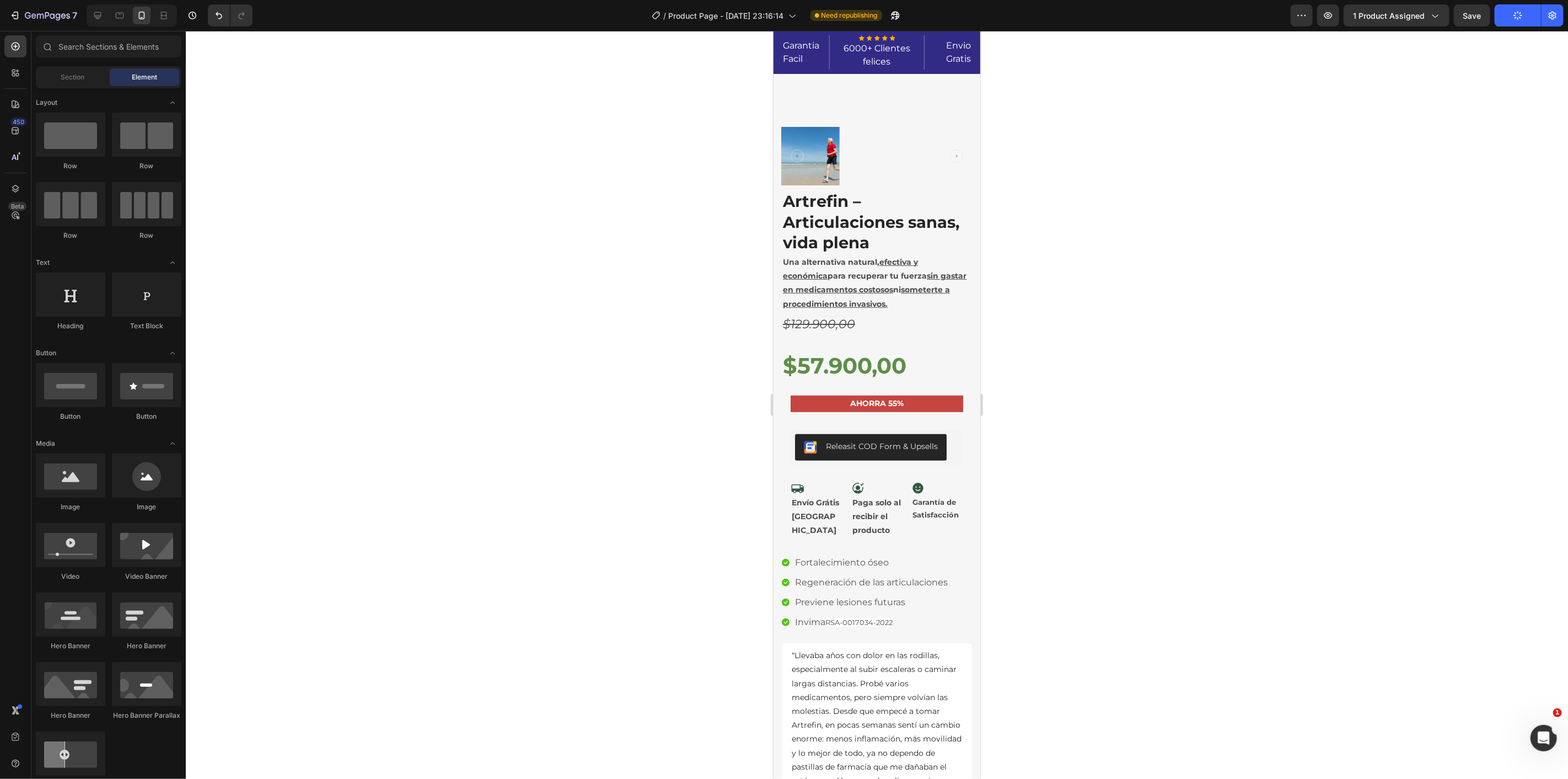
scroll to position [0, 0]
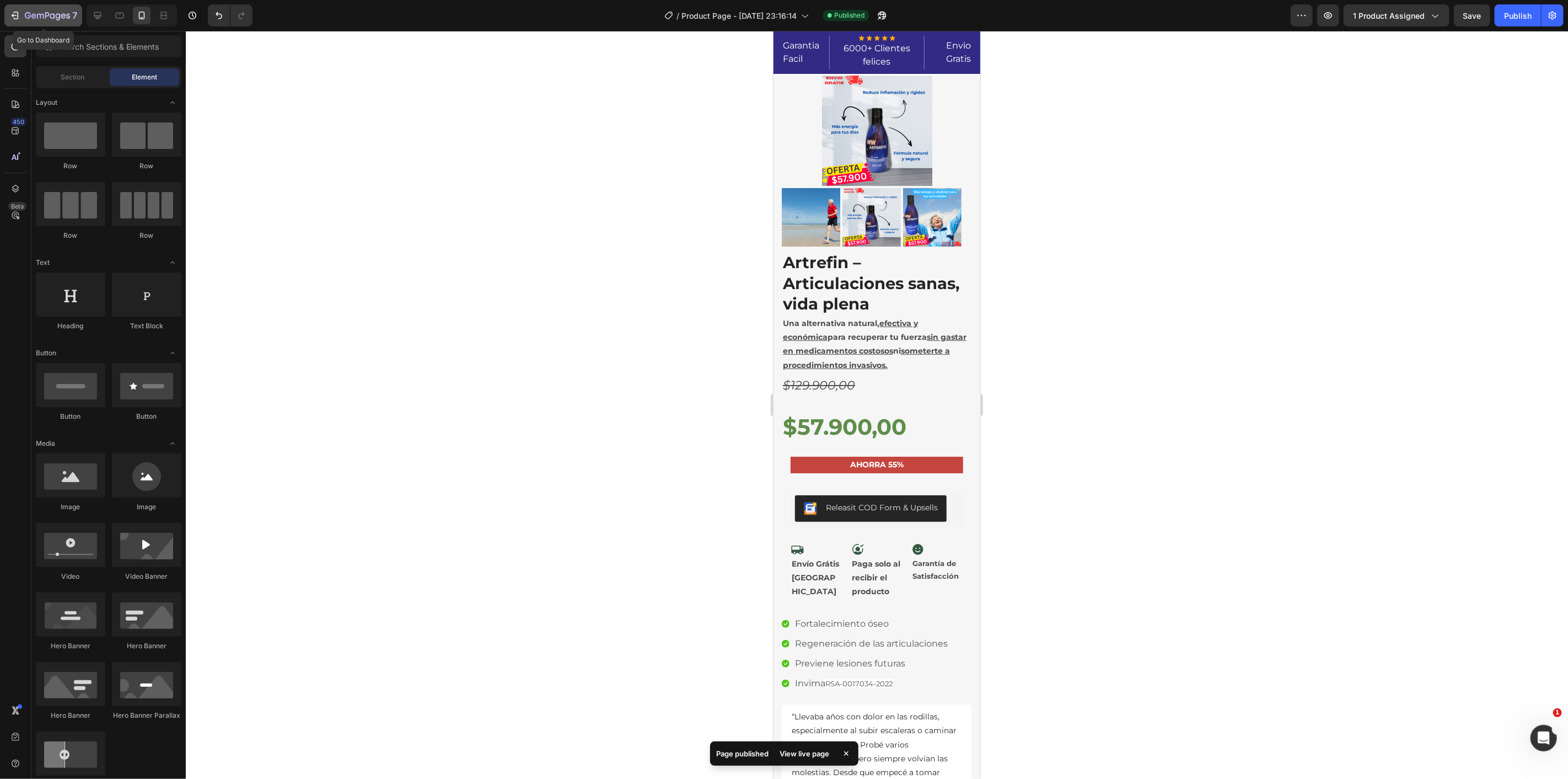
click at [15, 19] on icon "button" at bounding box center [15, 15] width 11 height 11
